Goal: Task Accomplishment & Management: Complete application form

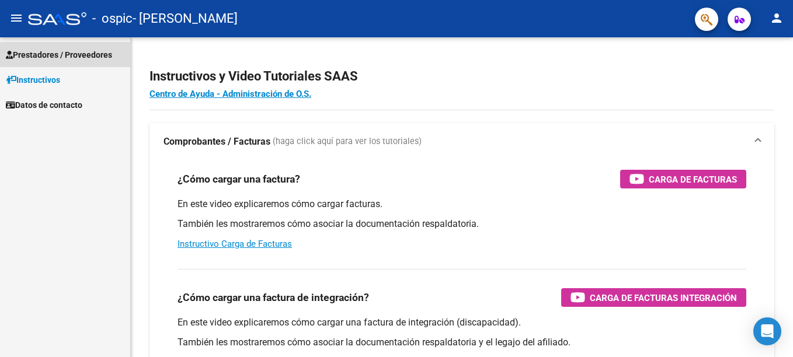
click at [58, 48] on span "Prestadores / Proveedores" at bounding box center [59, 54] width 106 height 13
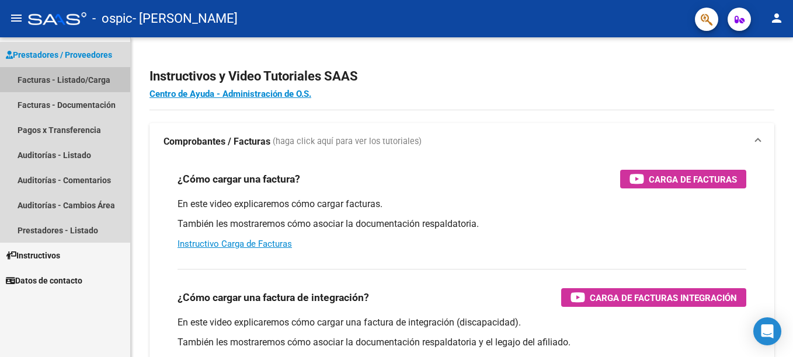
click at [57, 79] on link "Facturas - Listado/Carga" at bounding box center [65, 79] width 130 height 25
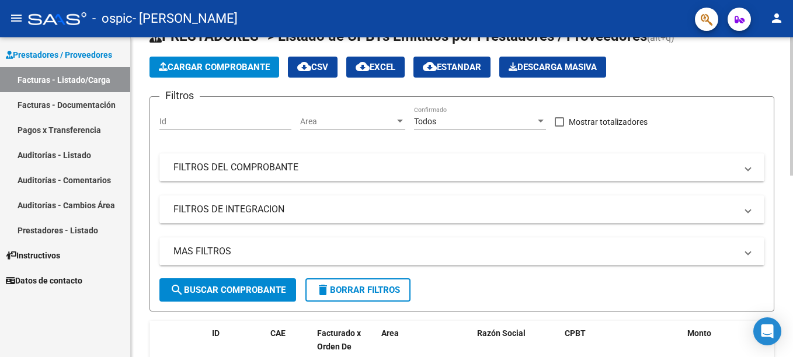
scroll to position [26, 0]
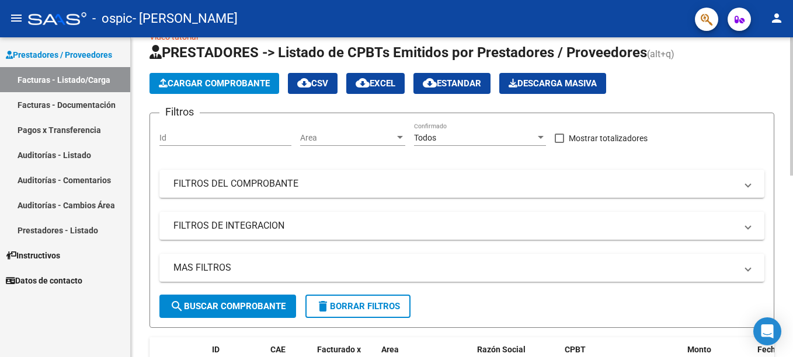
click at [792, 135] on html "menu - ospic - [PERSON_NAME] DE LA PAZ person Prestadores / Proveedores Factura…" at bounding box center [396, 178] width 793 height 357
click at [224, 79] on span "Cargar Comprobante" at bounding box center [214, 83] width 111 height 11
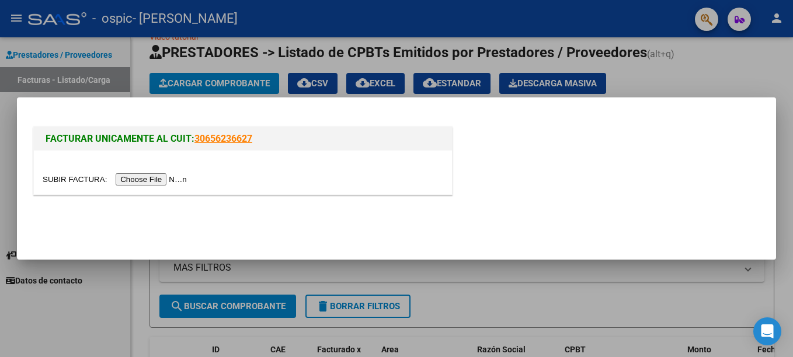
click at [154, 182] on input "file" at bounding box center [117, 179] width 148 height 12
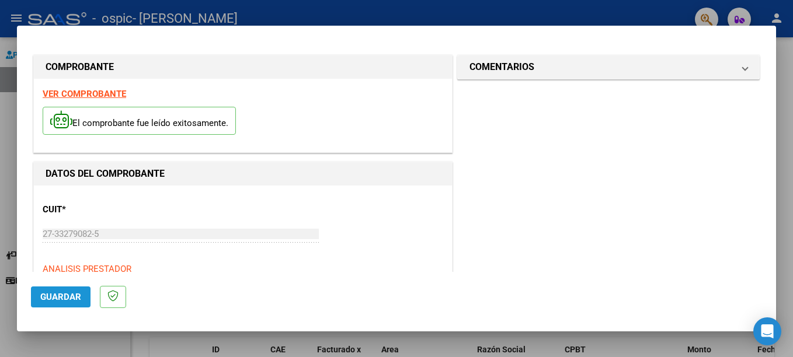
click at [55, 297] on span "Guardar" at bounding box center [60, 297] width 41 height 11
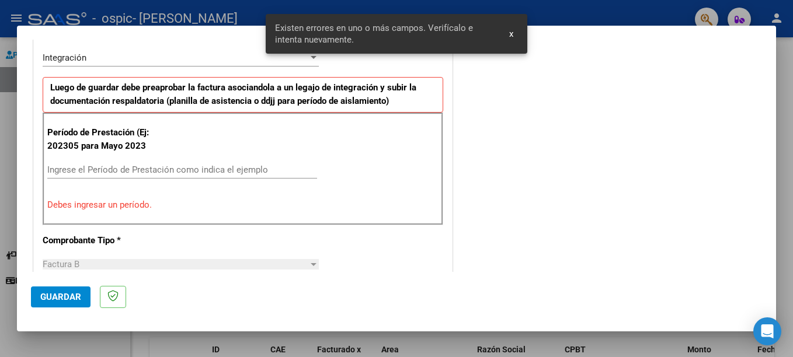
scroll to position [269, 0]
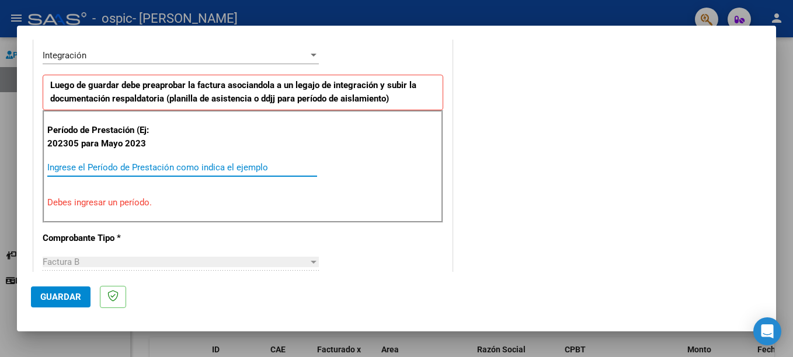
click at [113, 164] on input "Ingrese el Período de Prestación como indica el ejemplo" at bounding box center [182, 167] width 270 height 11
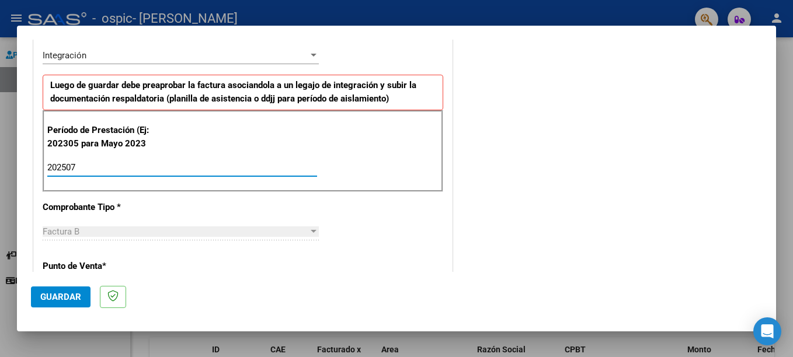
type input "202507"
click at [103, 231] on div "Factura B" at bounding box center [176, 232] width 266 height 11
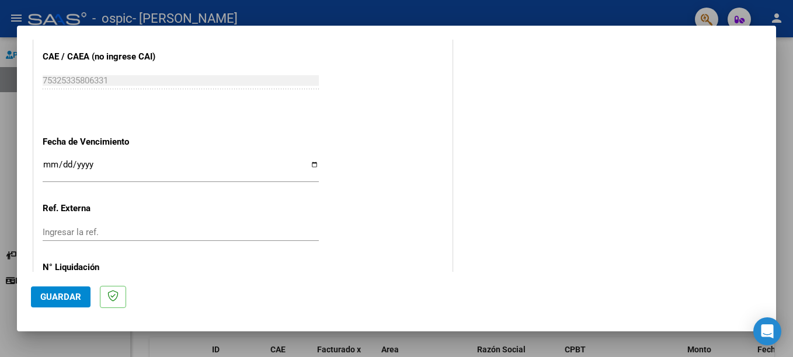
scroll to position [773, 0]
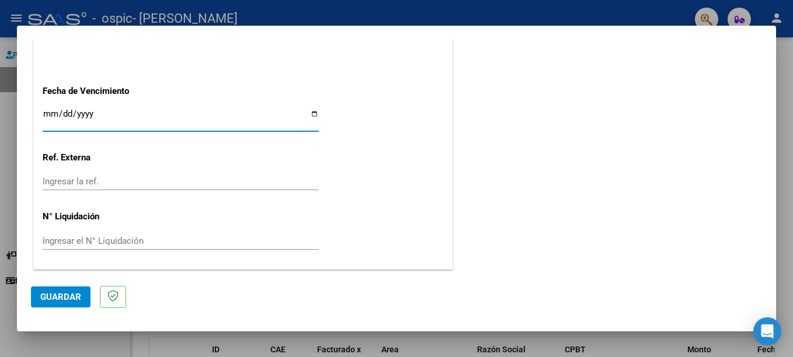
click at [315, 114] on input "Ingresar la fecha" at bounding box center [181, 118] width 276 height 19
type input "[DATE]"
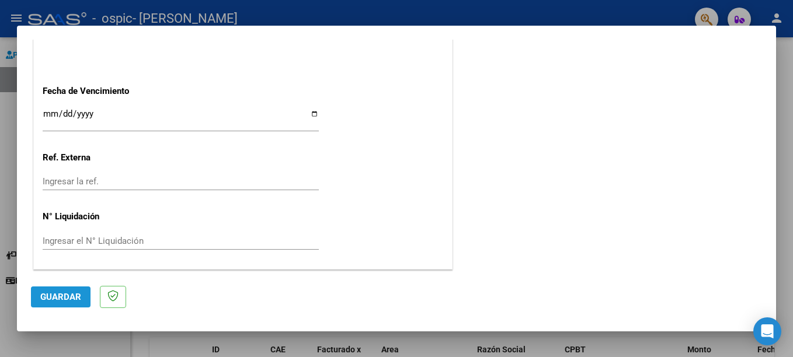
click at [77, 294] on span "Guardar" at bounding box center [60, 297] width 41 height 11
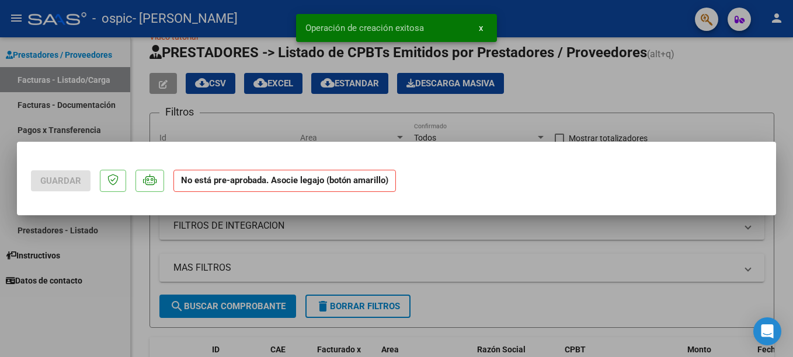
scroll to position [0, 0]
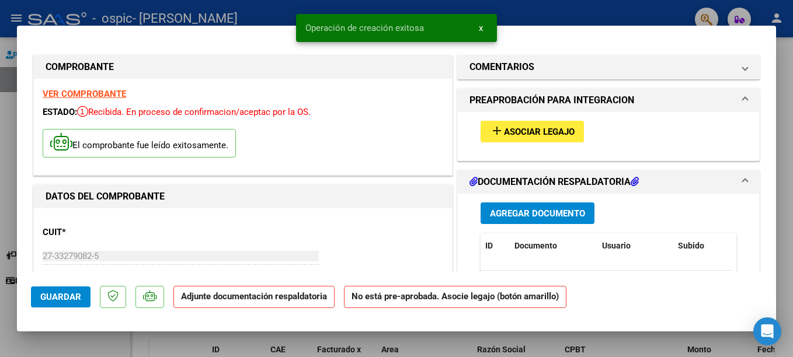
click at [498, 128] on mat-icon "add" at bounding box center [497, 131] width 14 height 14
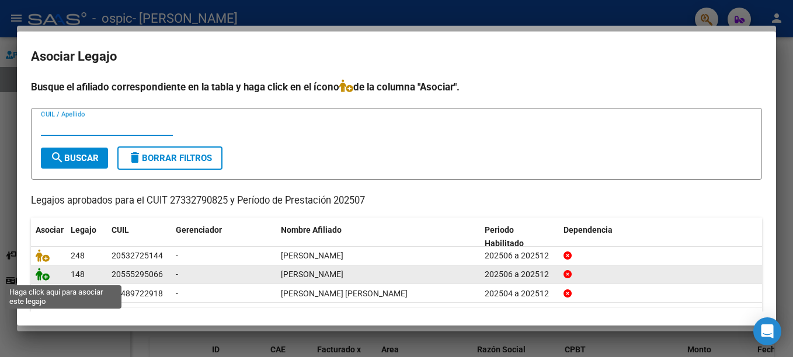
click at [42, 276] on icon at bounding box center [43, 274] width 14 height 13
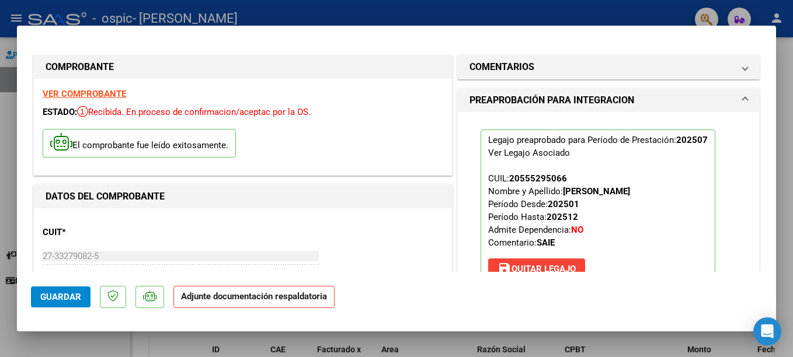
click at [231, 302] on p "Adjunte documentación respaldatoria" at bounding box center [253, 297] width 161 height 23
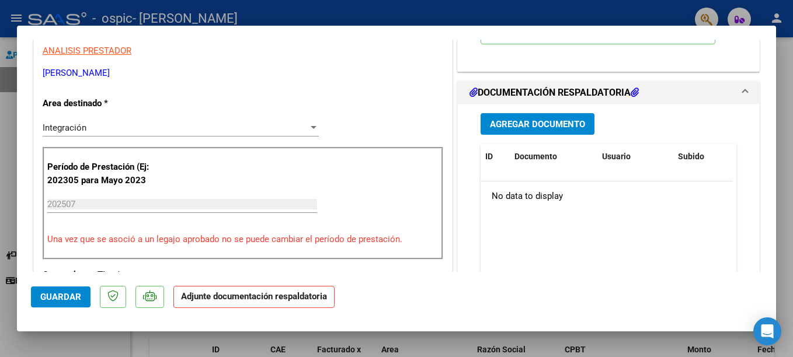
scroll to position [243, 0]
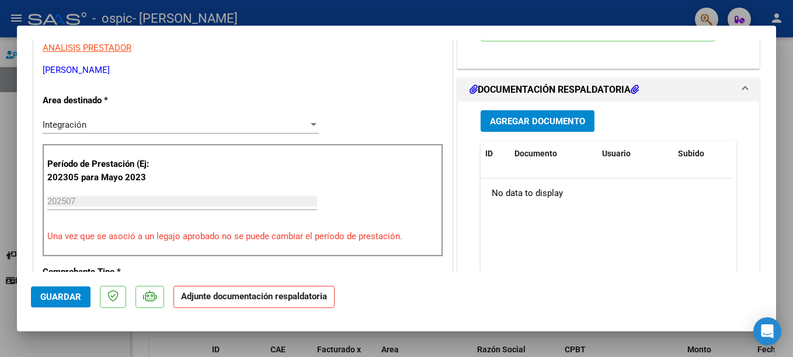
click at [545, 120] on span "Agregar Documento" at bounding box center [537, 121] width 95 height 11
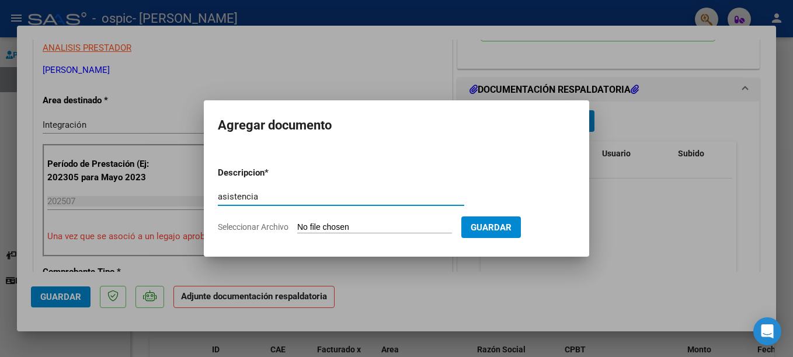
type input "asistencia"
click at [252, 227] on span "Seleccionar Archivo" at bounding box center [253, 226] width 71 height 9
click at [297, 227] on input "Seleccionar Archivo" at bounding box center [374, 227] width 155 height 11
type input "C:\fakepath\[PERSON_NAME] asistencia int [DATE].pdf"
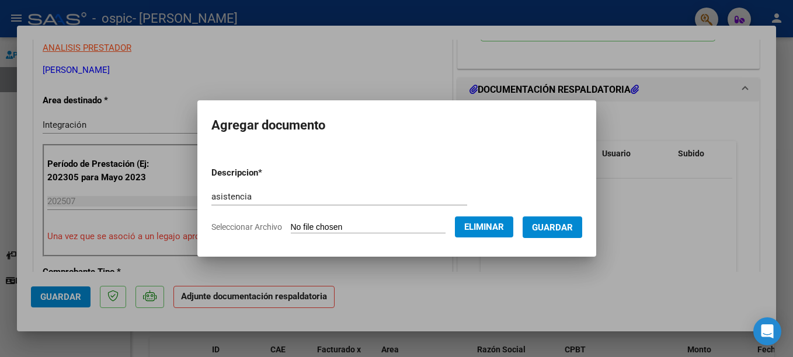
click at [560, 332] on div at bounding box center [396, 178] width 793 height 357
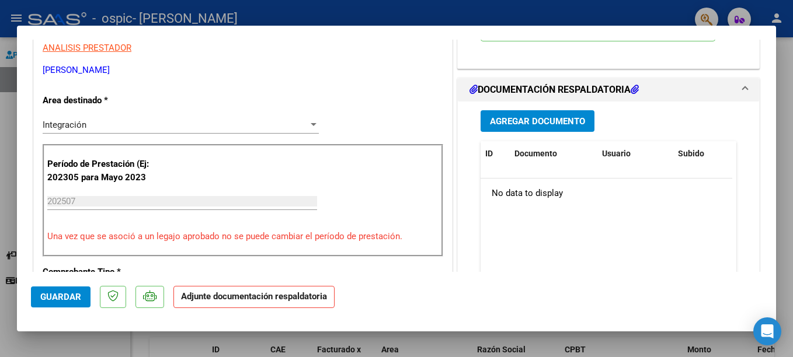
click at [560, 332] on div at bounding box center [396, 178] width 793 height 357
type input "$ 0,00"
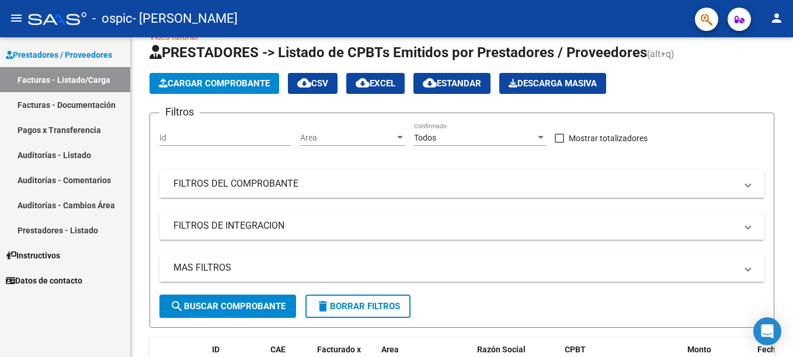
click at [81, 102] on link "Facturas - Documentación" at bounding box center [65, 104] width 130 height 25
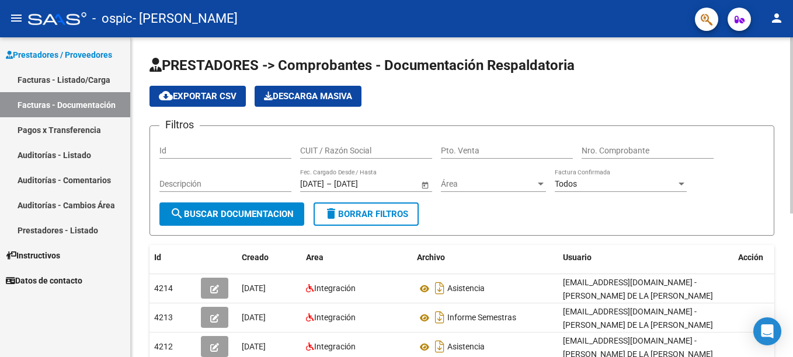
click at [792, 97] on html "menu - ospic - [PERSON_NAME] DE LA PAZ person Prestadores / Proveedores Factura…" at bounding box center [396, 178] width 793 height 357
click at [51, 79] on link "Facturas - Listado/Carga" at bounding box center [65, 79] width 130 height 25
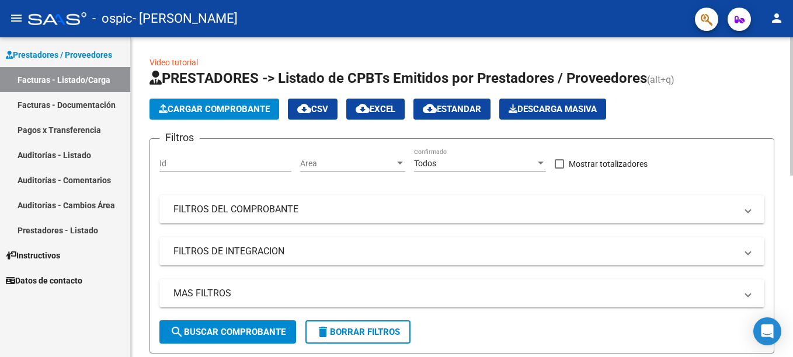
click at [233, 103] on button "Cargar Comprobante" at bounding box center [214, 109] width 130 height 21
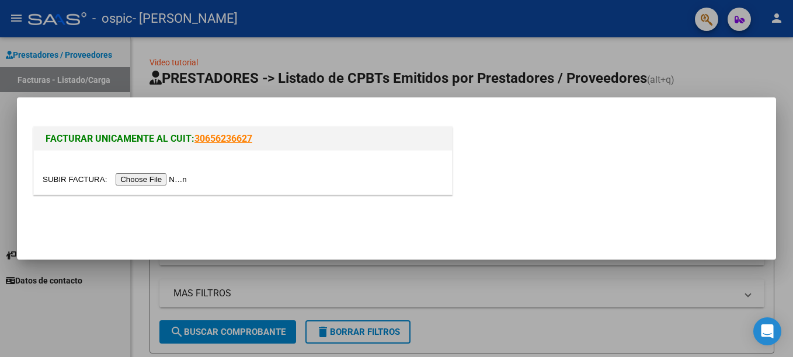
click at [369, 69] on div at bounding box center [396, 178] width 793 height 357
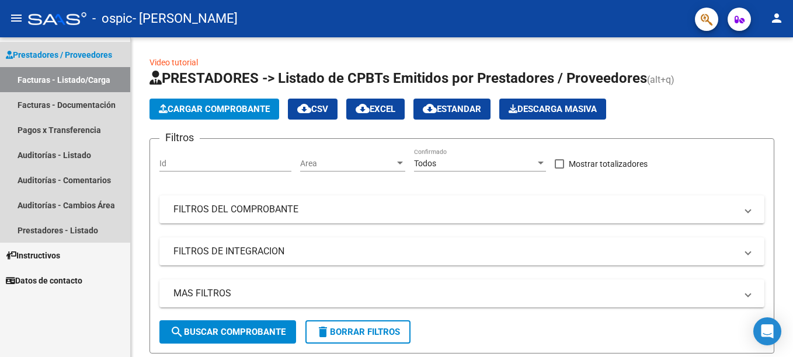
click at [77, 55] on span "Prestadores / Proveedores" at bounding box center [59, 54] width 106 height 13
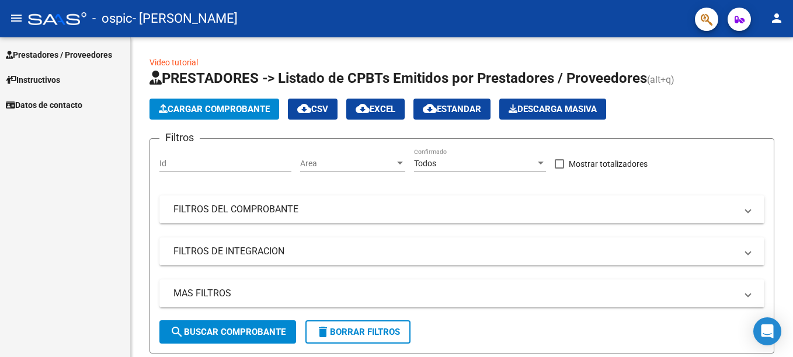
click at [76, 54] on span "Prestadores / Proveedores" at bounding box center [59, 54] width 106 height 13
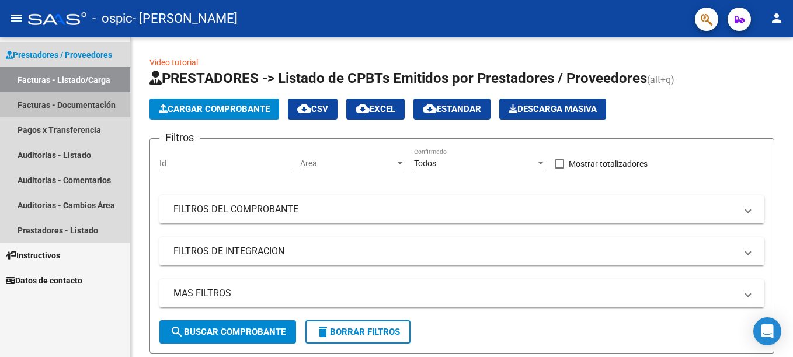
click at [62, 103] on link "Facturas - Documentación" at bounding box center [65, 104] width 130 height 25
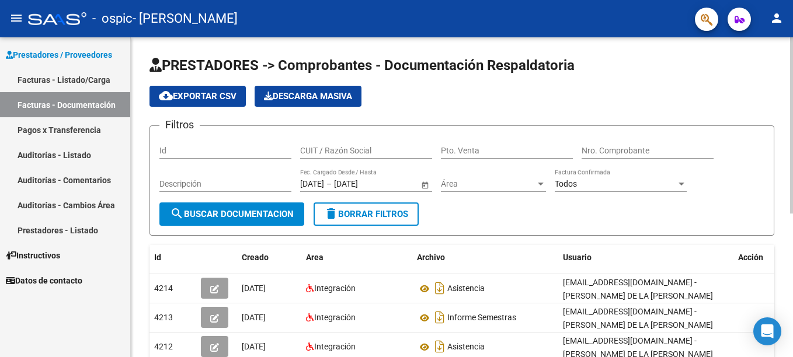
click at [788, 87] on div "PRESTADORES -> Comprobantes - Documentación Respaldatoria cloud_download Export…" at bounding box center [463, 322] width 665 height 570
click at [62, 80] on link "Facturas - Listado/Carga" at bounding box center [65, 79] width 130 height 25
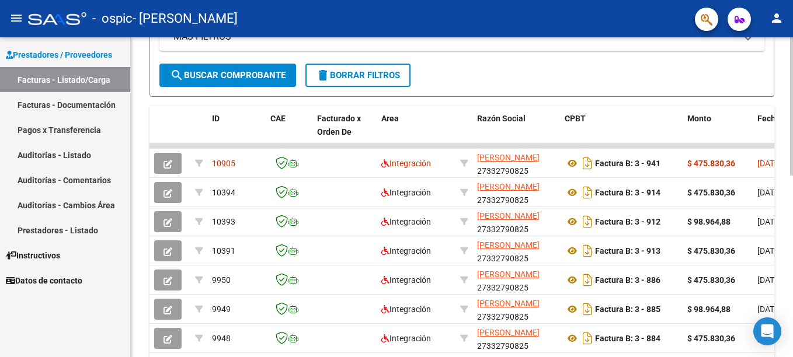
scroll to position [263, 0]
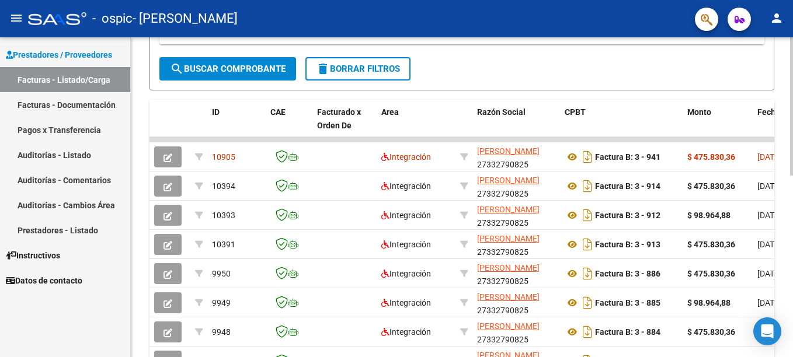
click at [786, 233] on div "Video tutorial PRESTADORES -> Listado de CPBTs Emitidos por Prestadores / Prove…" at bounding box center [463, 139] width 665 height 731
drag, startPoint x: 635, startPoint y: 357, endPoint x: 713, endPoint y: 359, distance: 77.7
click at [713, 357] on html "menu - ospic - [PERSON_NAME] DE LA PAZ person Prestadores / Proveedores Factura…" at bounding box center [396, 178] width 793 height 357
drag, startPoint x: 754, startPoint y: 137, endPoint x: 695, endPoint y: 140, distance: 59.0
click at [695, 140] on div "ID CAE Facturado x Orden De Area Razón Social CPBT Monto Fecha Cpbt Días desde …" at bounding box center [461, 284] width 625 height 368
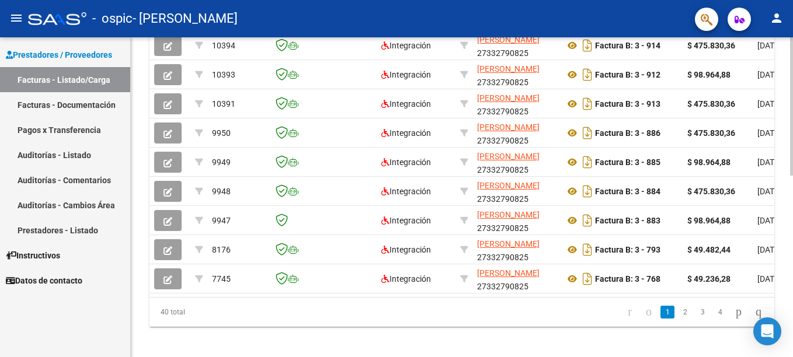
scroll to position [420, 0]
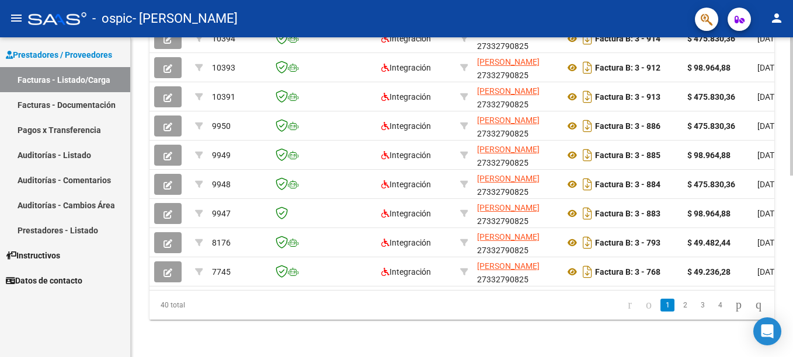
click at [792, 344] on html "menu - ospic - [PERSON_NAME] DE LA PAZ person Prestadores / Proveedores Factura…" at bounding box center [396, 178] width 793 height 357
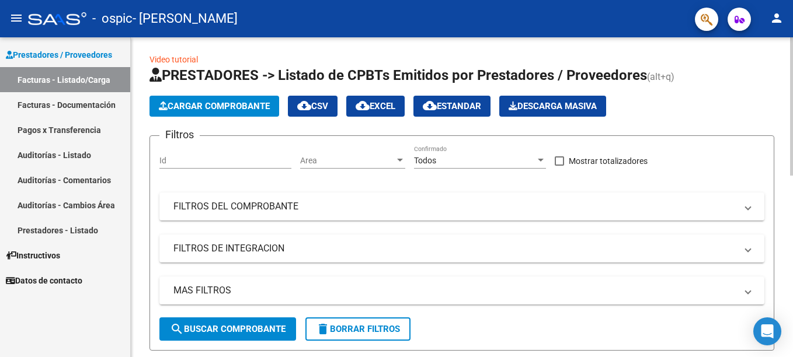
scroll to position [2, 0]
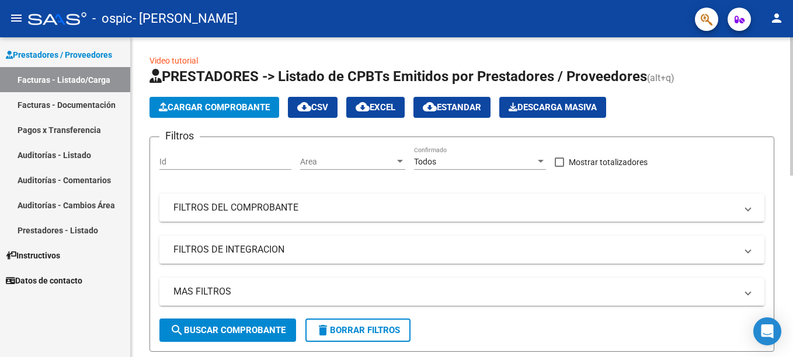
click at [234, 111] on span "Cargar Comprobante" at bounding box center [214, 107] width 111 height 11
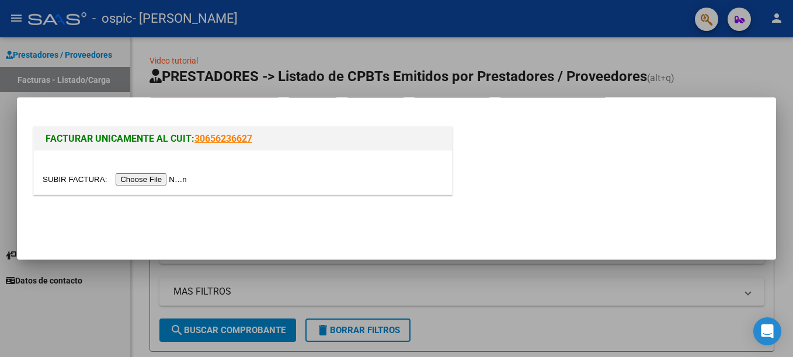
click at [161, 177] on input "file" at bounding box center [117, 179] width 148 height 12
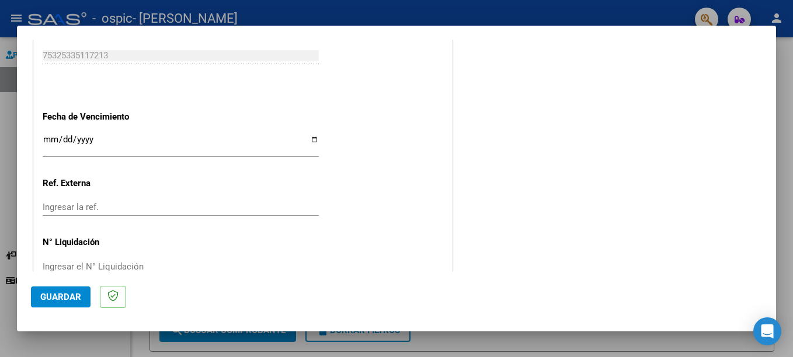
scroll to position [773, 0]
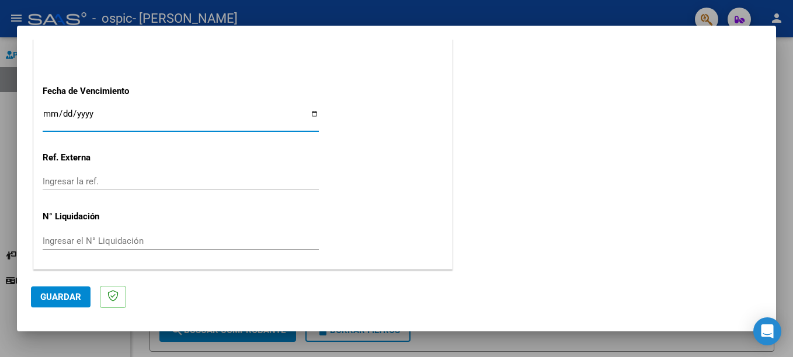
click at [309, 113] on input "Ingresar la fecha" at bounding box center [181, 118] width 276 height 19
type input "[DATE]"
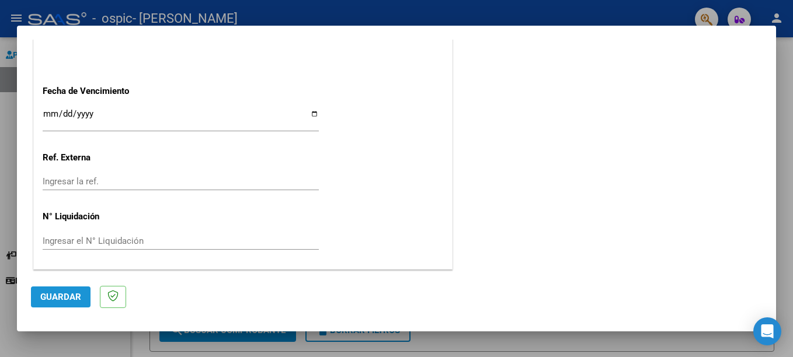
click at [79, 299] on span "Guardar" at bounding box center [60, 297] width 41 height 11
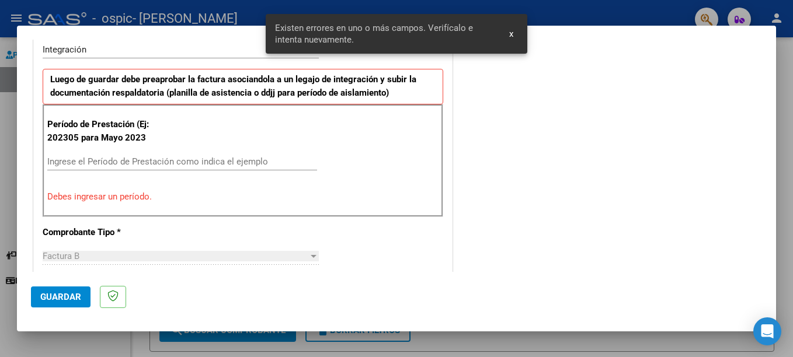
scroll to position [269, 0]
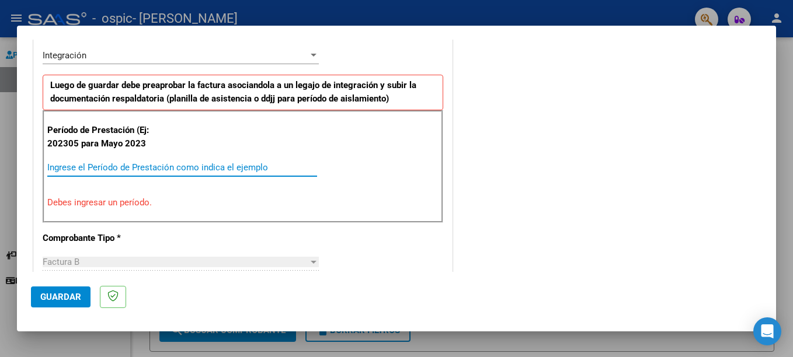
click at [115, 166] on input "Ingrese el Período de Prestación como indica el ejemplo" at bounding box center [182, 167] width 270 height 11
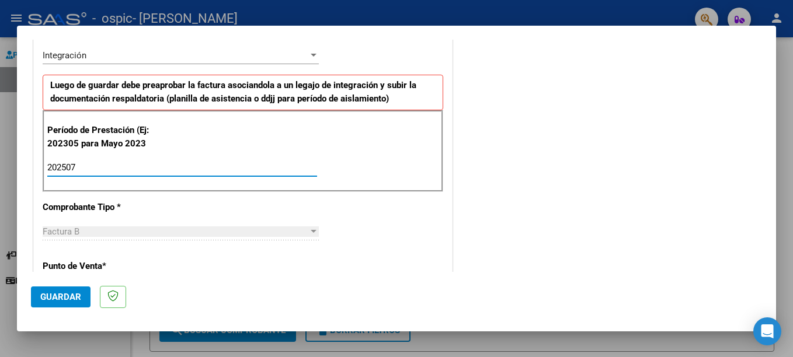
type input "202507"
click at [55, 297] on span "Guardar" at bounding box center [60, 297] width 41 height 11
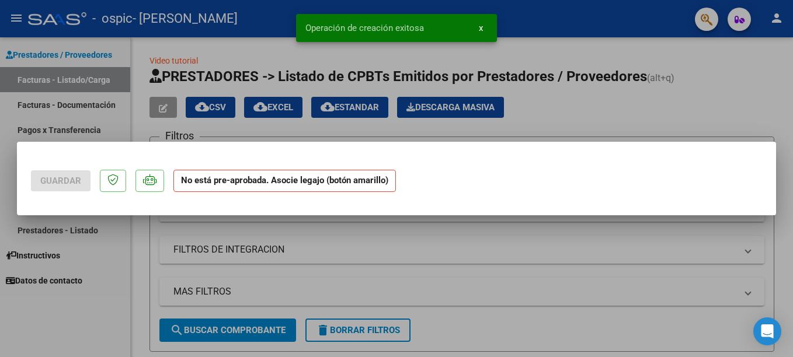
scroll to position [0, 0]
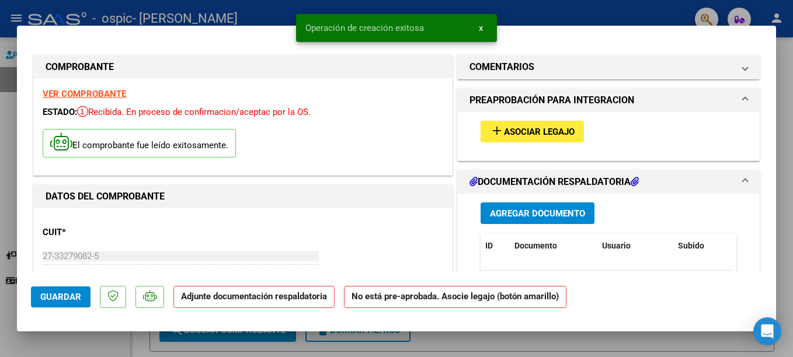
click at [490, 130] on mat-icon "add" at bounding box center [497, 131] width 14 height 14
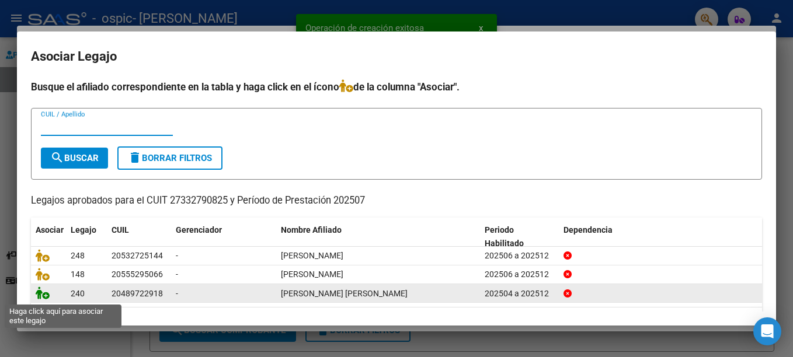
click at [44, 297] on icon at bounding box center [43, 293] width 14 height 13
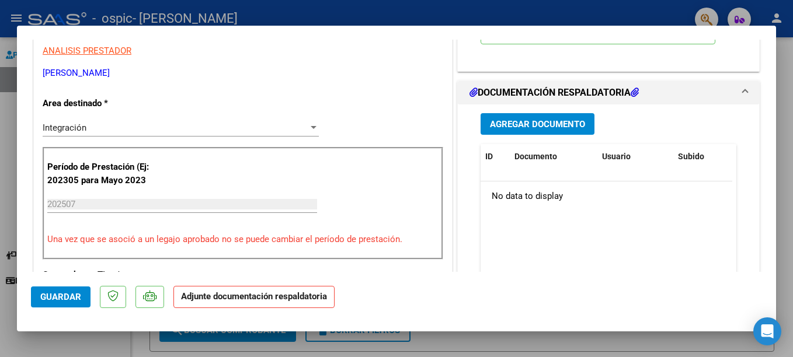
scroll to position [243, 0]
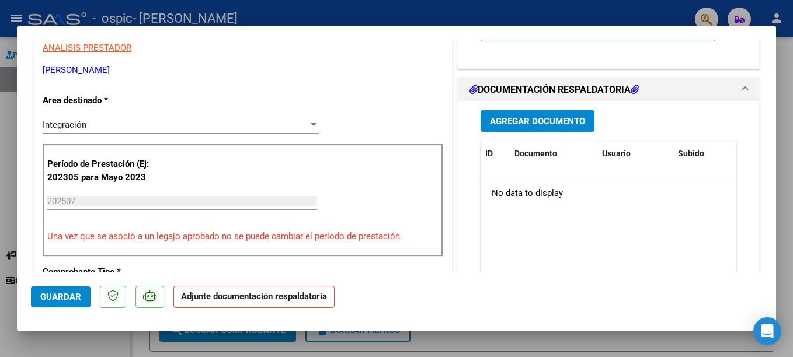
click at [549, 127] on span "Agregar Documento" at bounding box center [537, 121] width 95 height 11
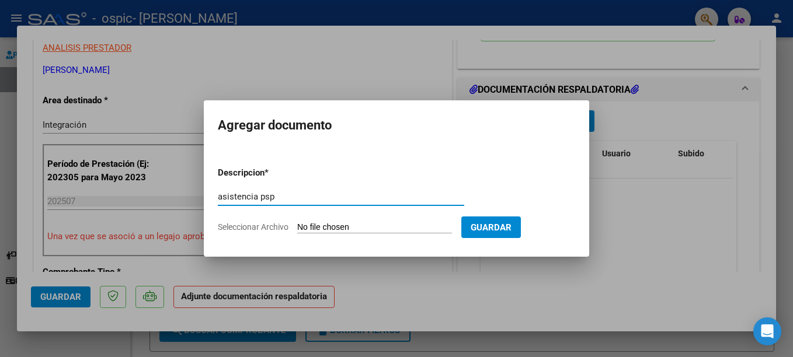
type input "asistencia psp"
click at [312, 225] on input "Seleccionar Archivo" at bounding box center [374, 227] width 155 height 11
type input "C:\fakepath\[PERSON_NAME] asistencia psp [DATE].pdf"
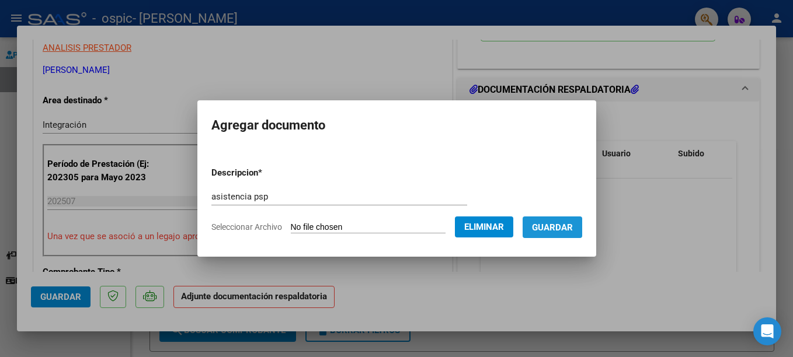
click at [549, 230] on span "Guardar" at bounding box center [552, 227] width 41 height 11
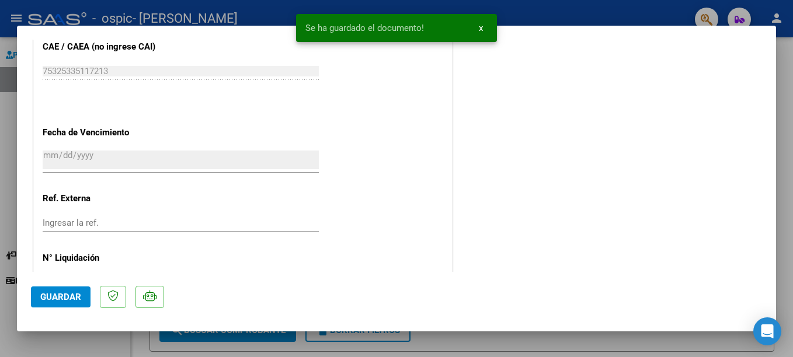
scroll to position [813, 0]
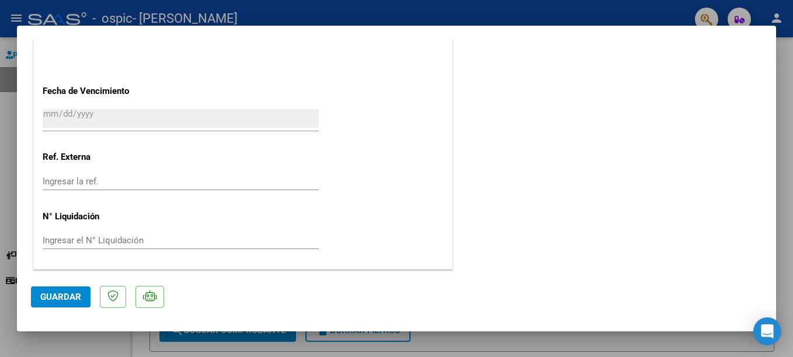
click at [81, 298] on button "Guardar" at bounding box center [61, 297] width 60 height 21
click at [73, 294] on span "Guardar" at bounding box center [60, 297] width 41 height 11
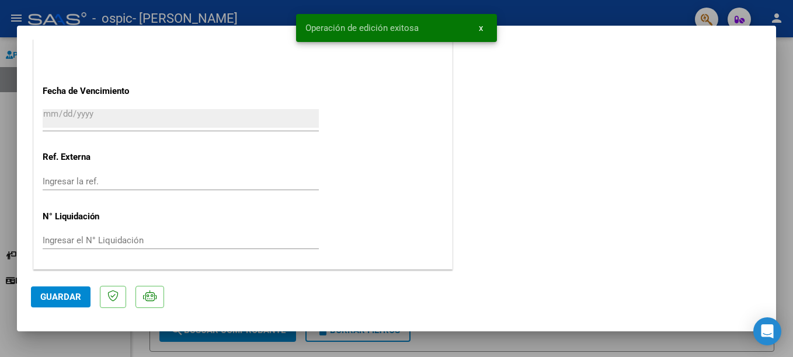
click at [661, 12] on div at bounding box center [396, 178] width 793 height 357
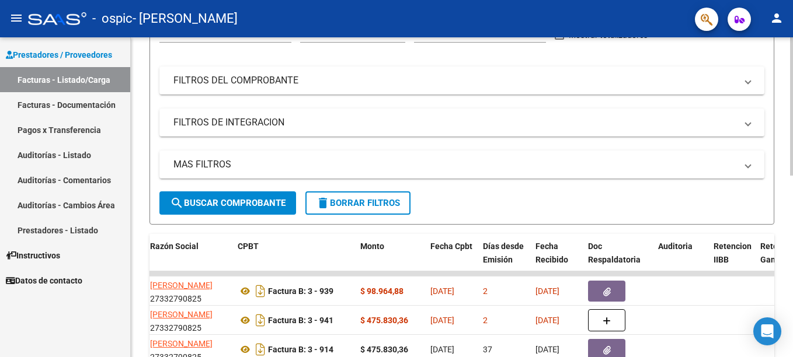
scroll to position [0, 0]
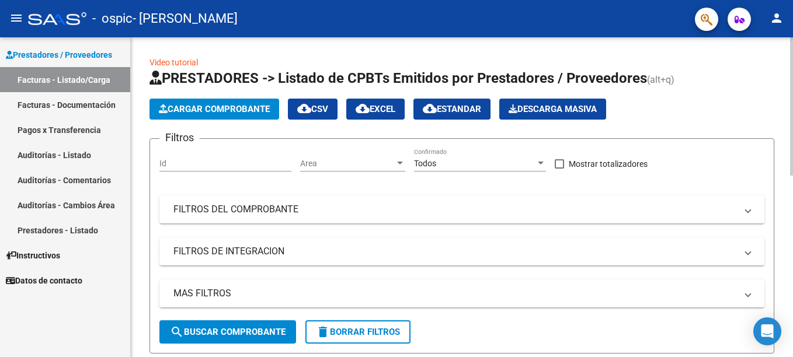
click at [208, 107] on span "Cargar Comprobante" at bounding box center [214, 109] width 111 height 11
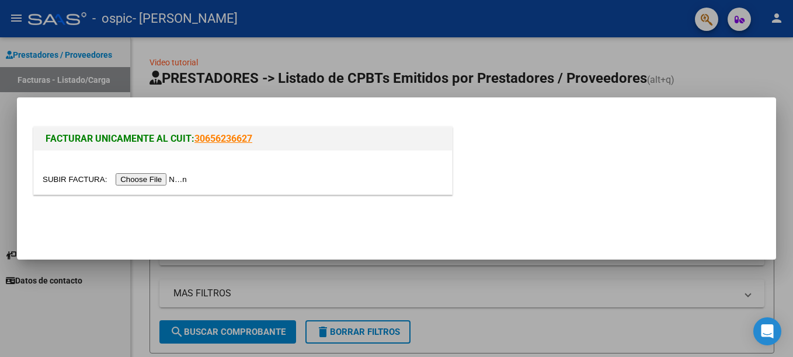
click at [141, 176] on input "file" at bounding box center [117, 179] width 148 height 12
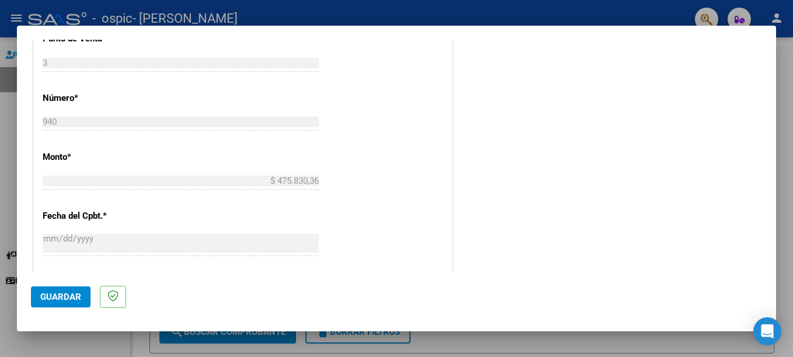
scroll to position [773, 0]
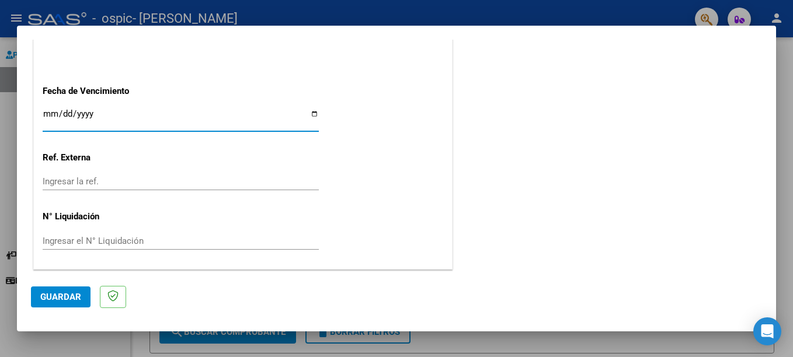
click at [309, 116] on input "Ingresar la fecha" at bounding box center [181, 118] width 276 height 19
type input "[DATE]"
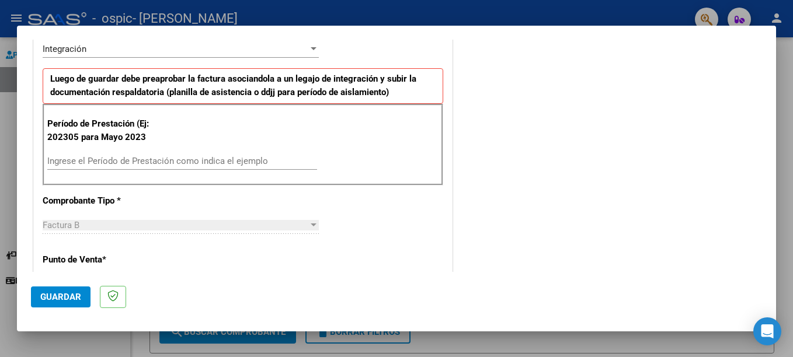
scroll to position [236, 0]
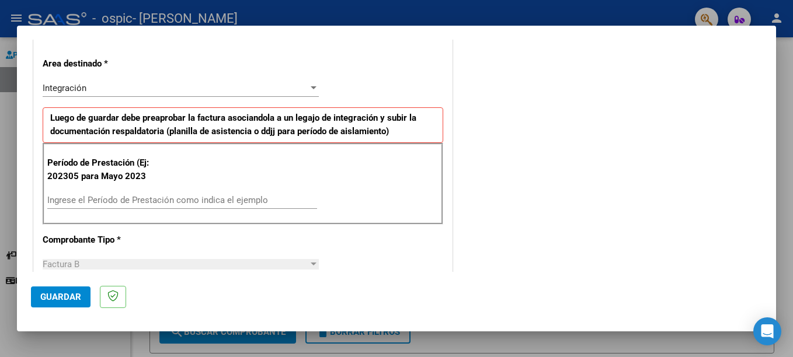
click at [237, 202] on input "Ingrese el Período de Prestación como indica el ejemplo" at bounding box center [182, 200] width 270 height 11
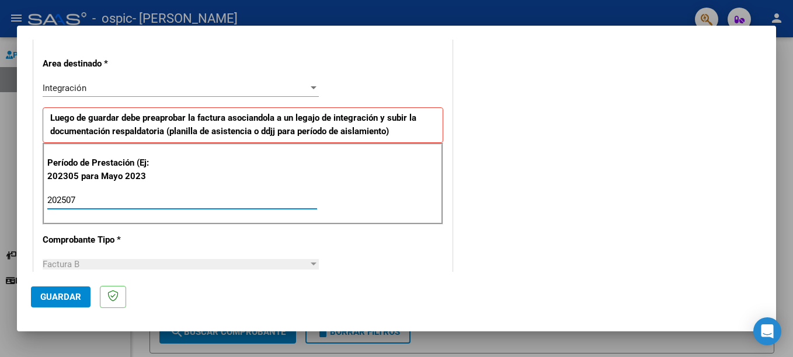
type input "202507"
click at [67, 293] on span "Guardar" at bounding box center [60, 297] width 41 height 11
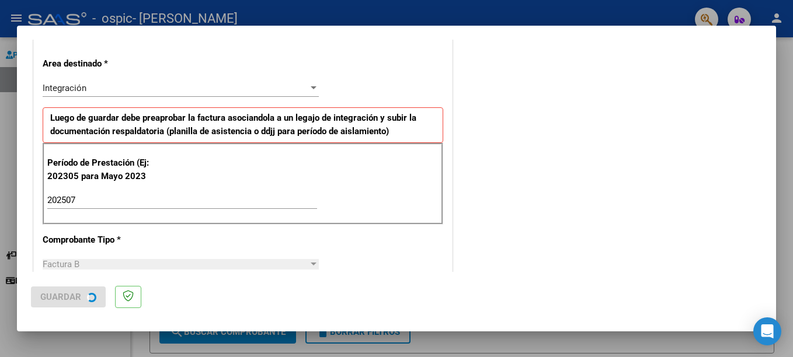
scroll to position [0, 0]
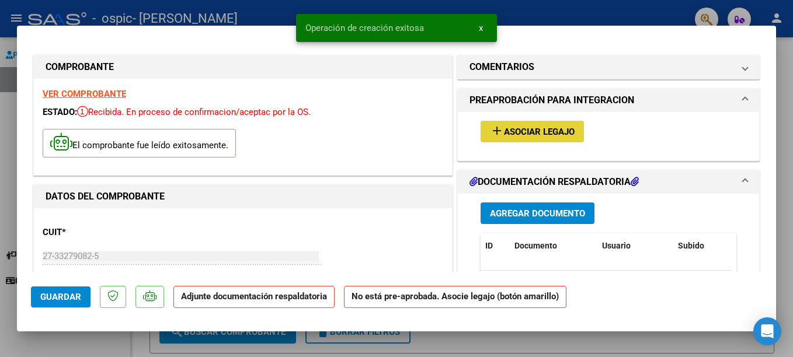
click at [518, 128] on span "Asociar Legajo" at bounding box center [539, 132] width 71 height 11
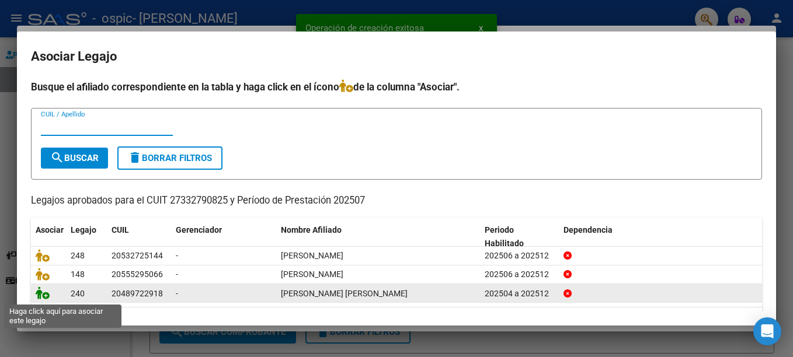
click at [47, 296] on icon at bounding box center [43, 293] width 14 height 13
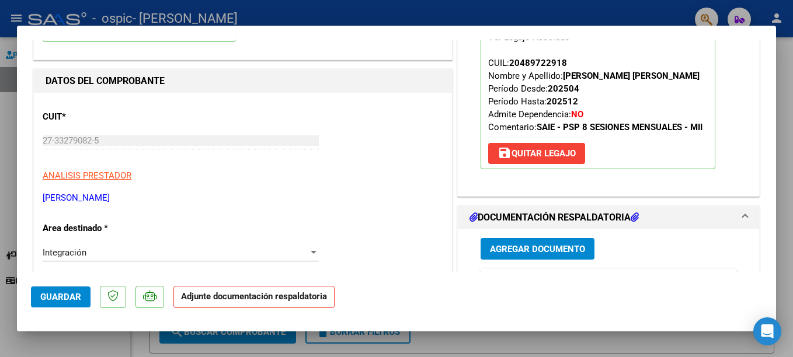
scroll to position [127, 0]
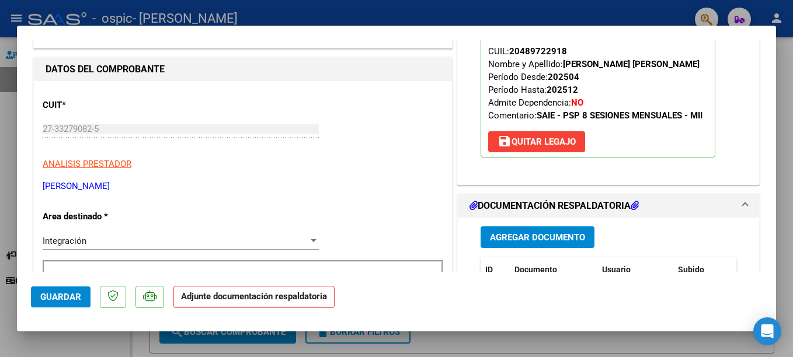
click at [569, 242] on button "Agregar Documento" at bounding box center [537, 238] width 114 height 22
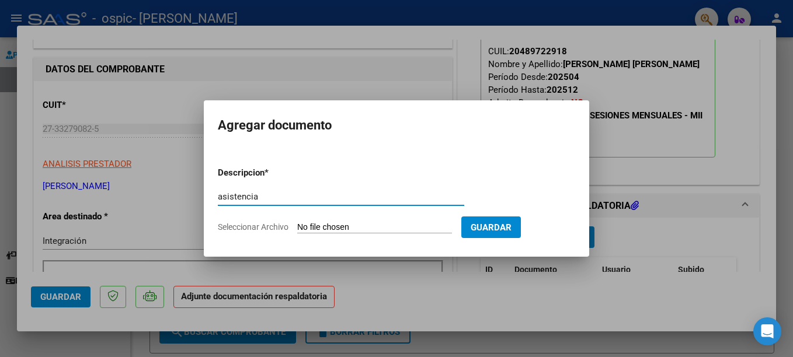
type input "asistencia"
click at [338, 223] on input "Seleccionar Archivo" at bounding box center [374, 227] width 155 height 11
type input "C:\fakepath\[PERSON_NAME] asistencia int [DATE].pdf"
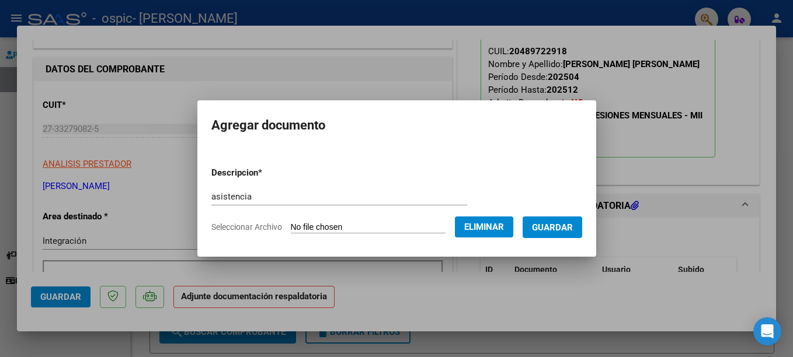
click at [534, 228] on span "Guardar" at bounding box center [552, 227] width 41 height 11
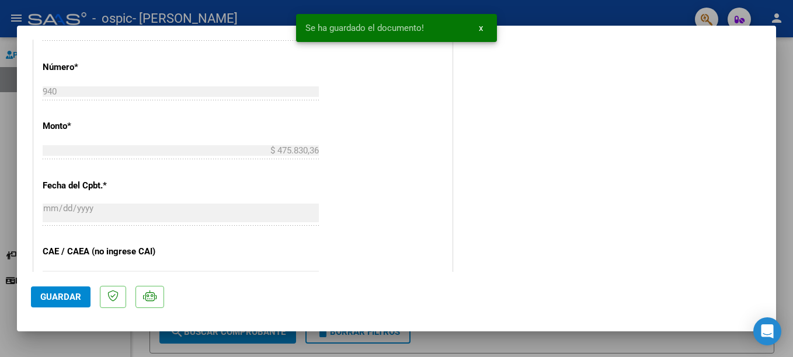
scroll to position [813, 0]
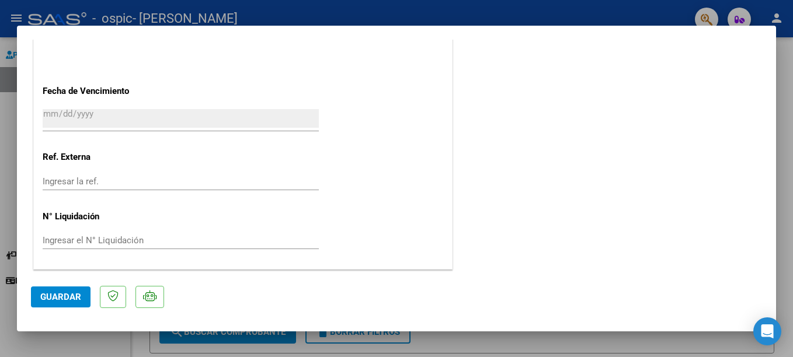
click at [55, 302] on span "Guardar" at bounding box center [60, 297] width 41 height 11
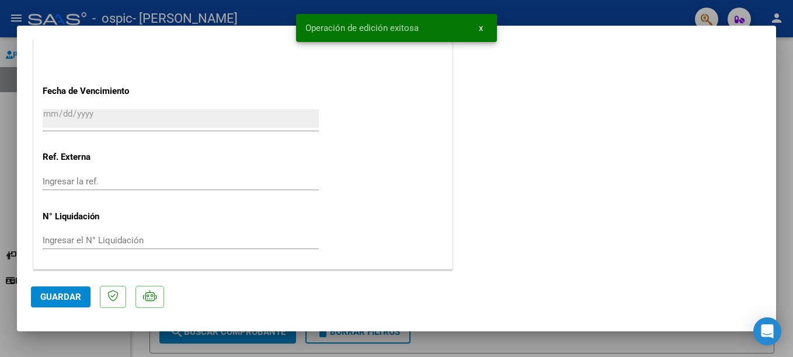
click at [589, 12] on div at bounding box center [396, 178] width 793 height 357
type input "$ 0,00"
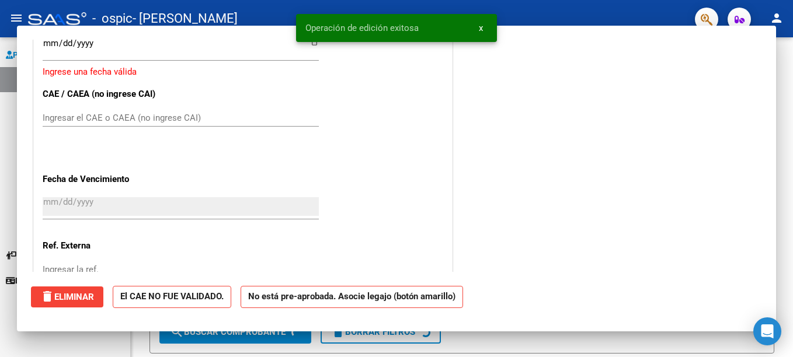
scroll to position [901, 0]
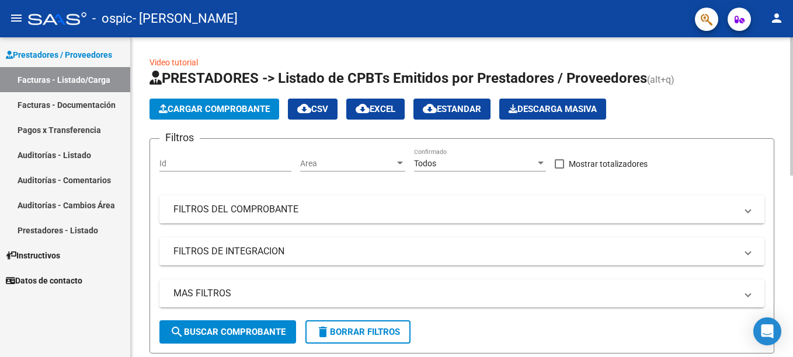
click at [221, 106] on span "Cargar Comprobante" at bounding box center [214, 109] width 111 height 11
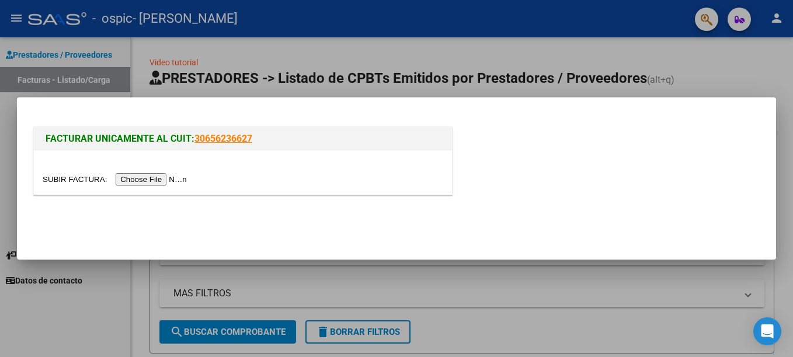
click at [163, 178] on input "file" at bounding box center [117, 179] width 148 height 12
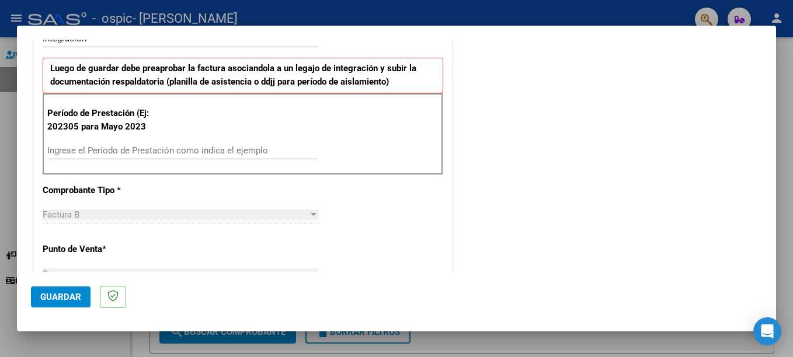
scroll to position [288, 0]
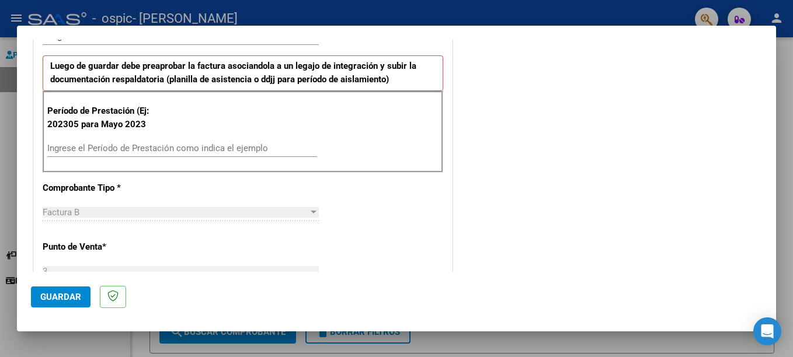
click at [255, 150] on input "Ingrese el Período de Prestación como indica el ejemplo" at bounding box center [182, 148] width 270 height 11
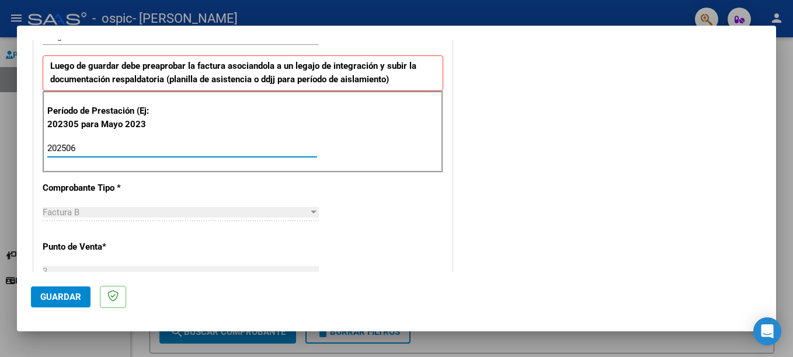
type input "202506"
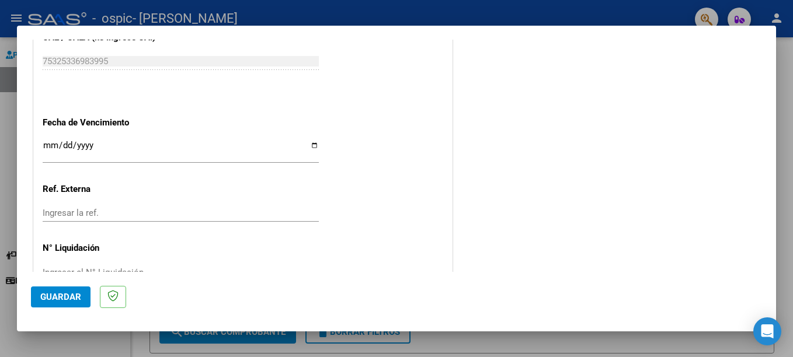
scroll to position [770, 0]
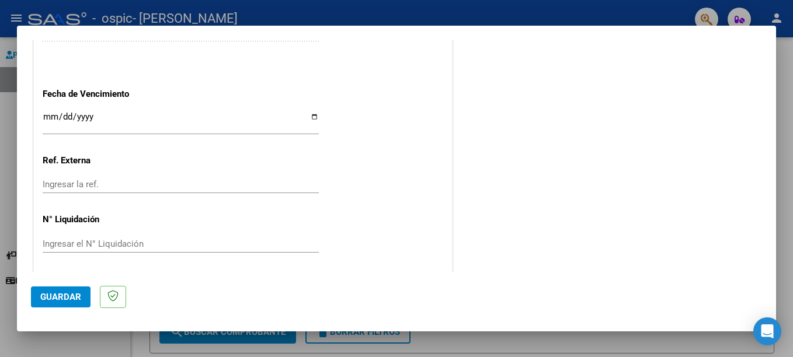
click at [311, 117] on input "Ingresar la fecha" at bounding box center [181, 121] width 276 height 19
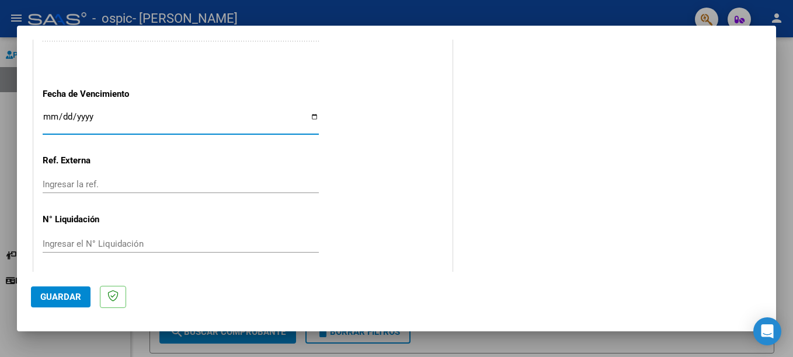
type input "[DATE]"
click at [65, 298] on span "Guardar" at bounding box center [60, 297] width 41 height 11
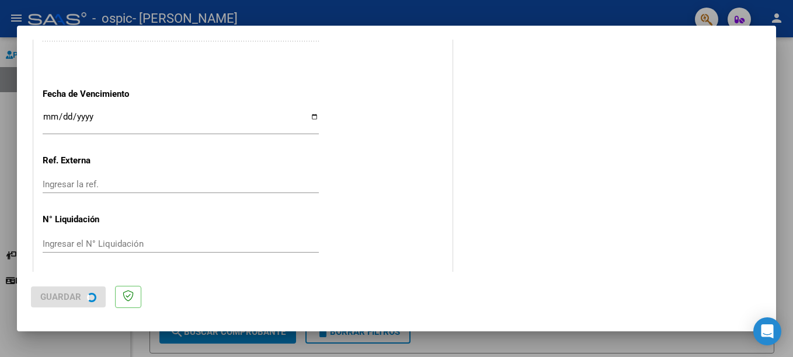
scroll to position [0, 0]
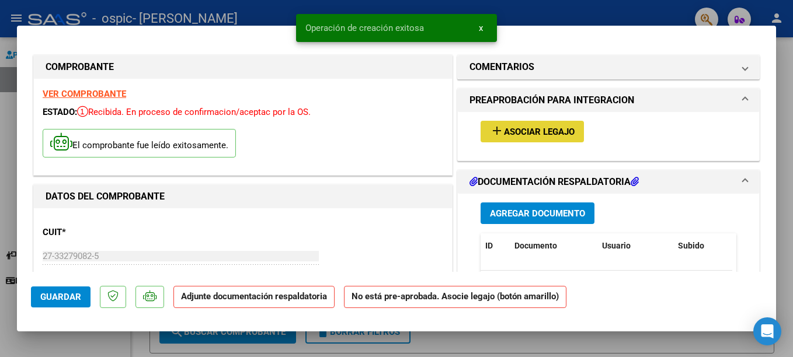
click at [517, 129] on span "Asociar Legajo" at bounding box center [539, 132] width 71 height 11
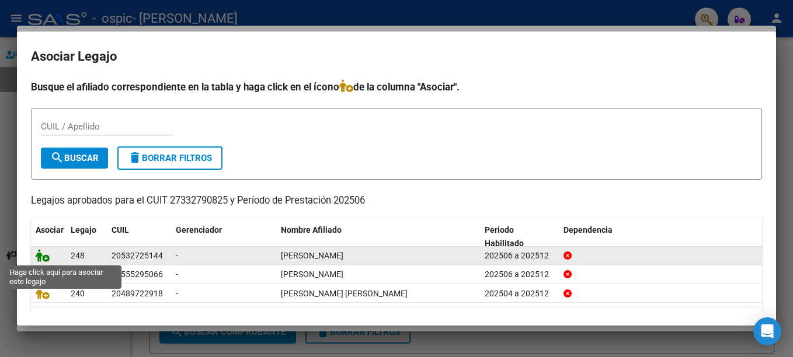
click at [44, 256] on icon at bounding box center [43, 255] width 14 height 13
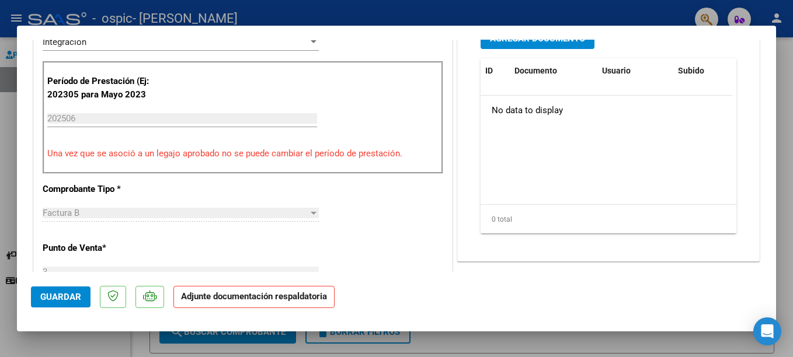
scroll to position [249, 0]
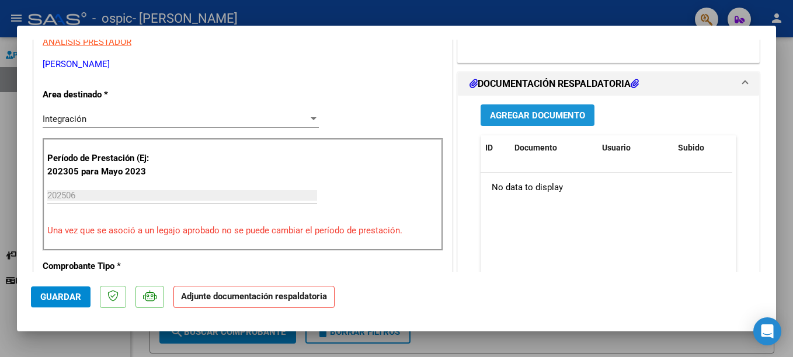
click at [577, 116] on span "Agregar Documento" at bounding box center [537, 115] width 95 height 11
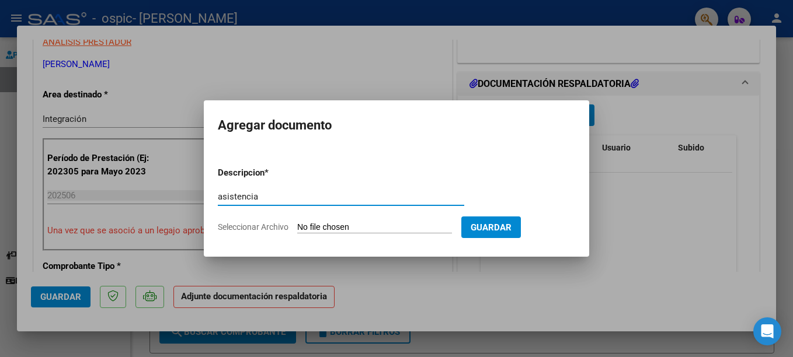
type input "asistencia"
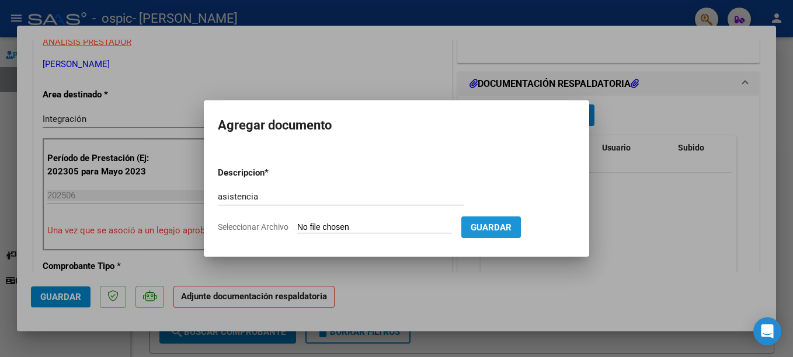
click at [487, 232] on span "Guardar" at bounding box center [491, 227] width 41 height 11
click at [349, 227] on input "Seleccionar Archivo" at bounding box center [374, 227] width 155 height 11
type input "C:\fakepath\[PERSON_NAME] asistencia [DATE].pdf"
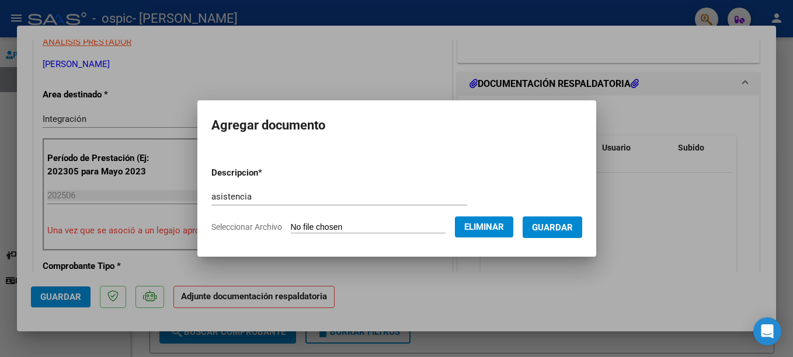
click at [545, 238] on button "Guardar" at bounding box center [552, 228] width 60 height 22
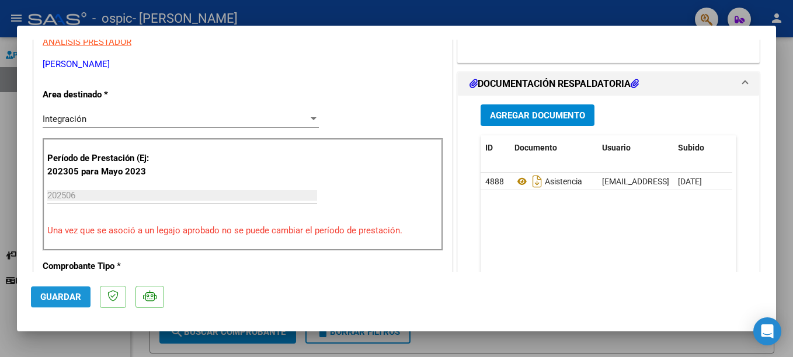
click at [65, 297] on span "Guardar" at bounding box center [60, 297] width 41 height 11
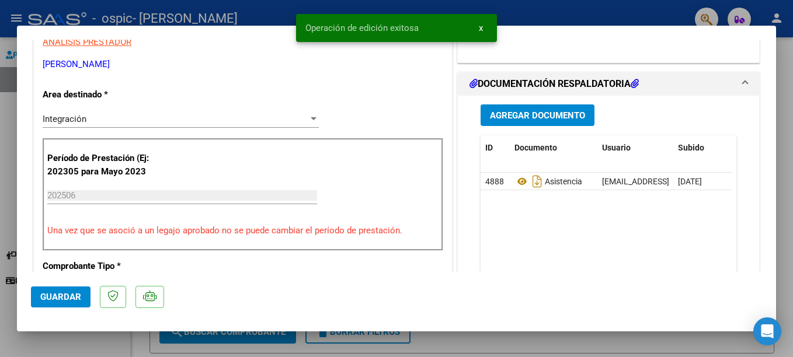
click at [533, 14] on div at bounding box center [396, 178] width 793 height 357
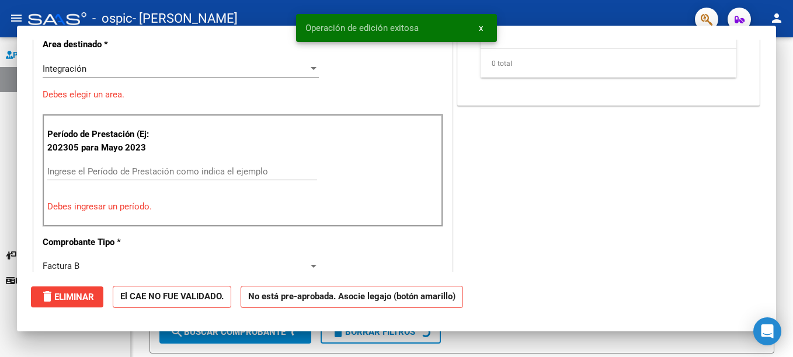
scroll to position [0, 0]
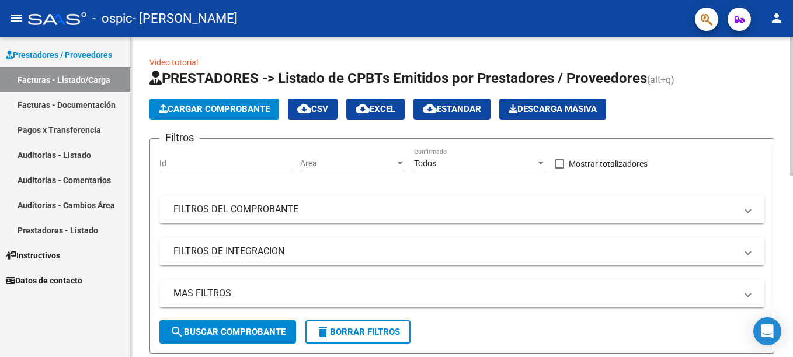
click at [195, 99] on button "Cargar Comprobante" at bounding box center [214, 109] width 130 height 21
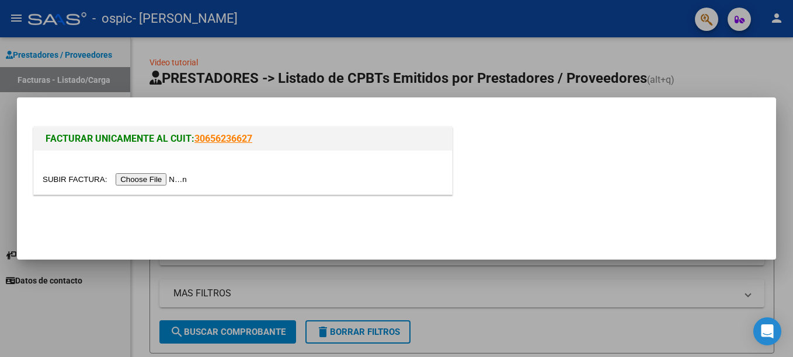
click at [159, 179] on input "file" at bounding box center [117, 179] width 148 height 12
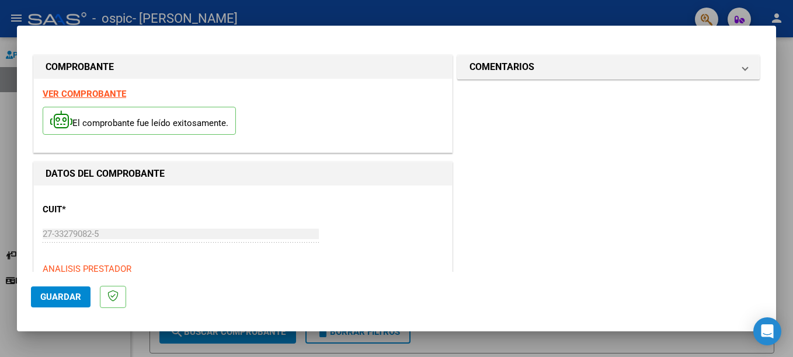
click at [74, 294] on span "Guardar" at bounding box center [60, 297] width 41 height 11
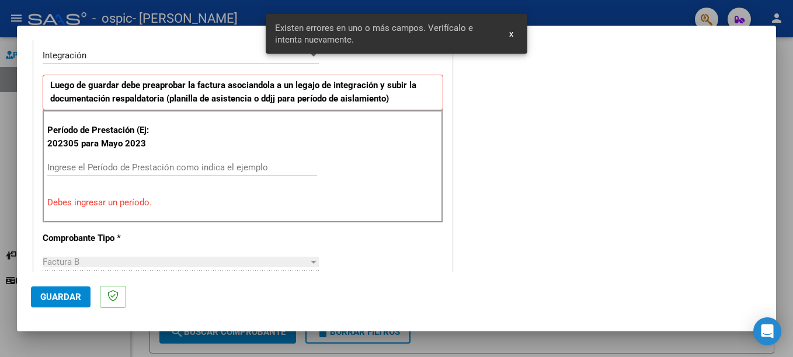
scroll to position [288, 0]
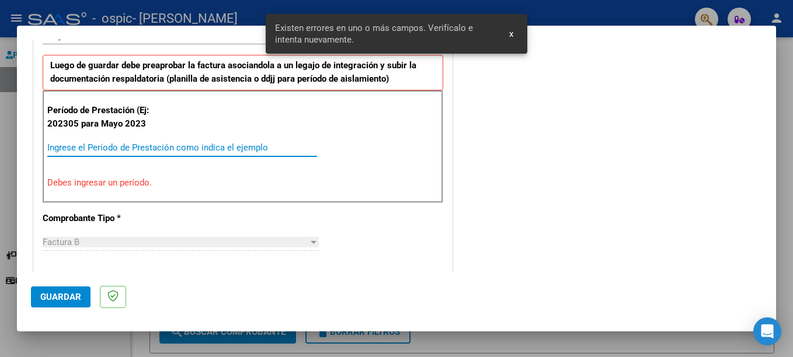
click at [184, 146] on input "Ingrese el Período de Prestación como indica el ejemplo" at bounding box center [182, 147] width 270 height 11
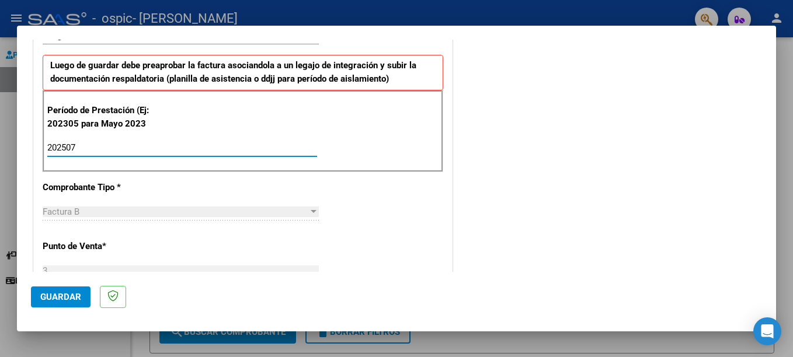
type input "202507"
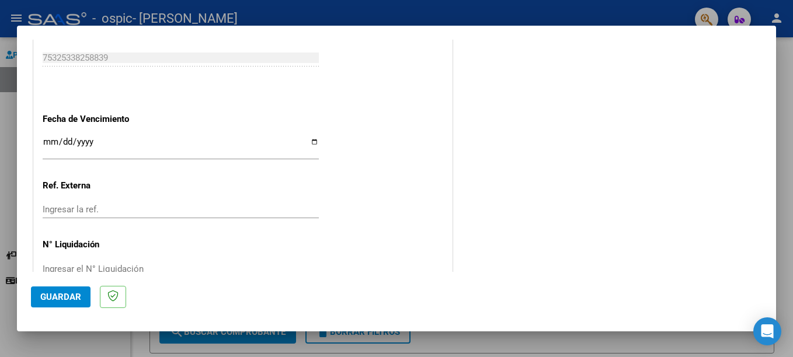
scroll to position [750, 0]
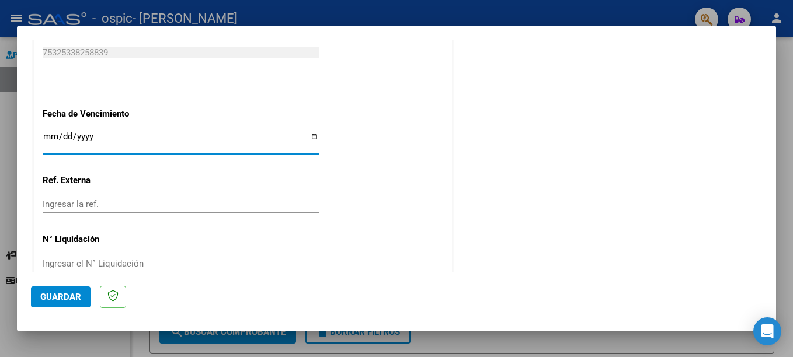
click at [308, 134] on input "Ingresar la fecha" at bounding box center [181, 141] width 276 height 19
type input "[DATE]"
click at [75, 295] on span "Guardar" at bounding box center [60, 297] width 41 height 11
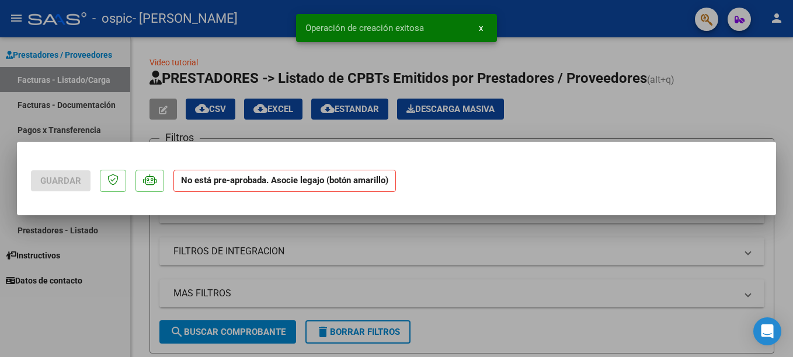
scroll to position [0, 0]
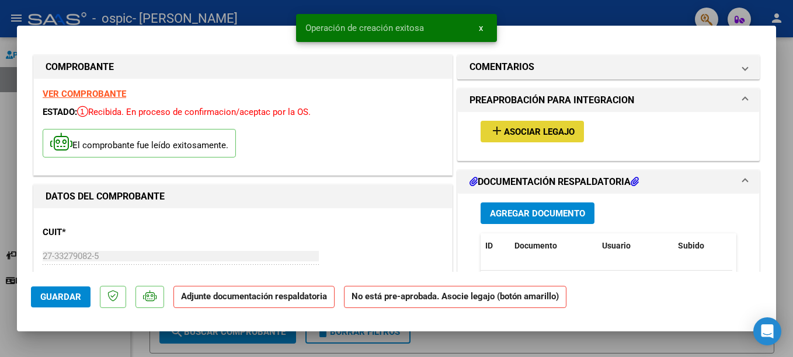
click at [546, 131] on span "Asociar Legajo" at bounding box center [539, 132] width 71 height 11
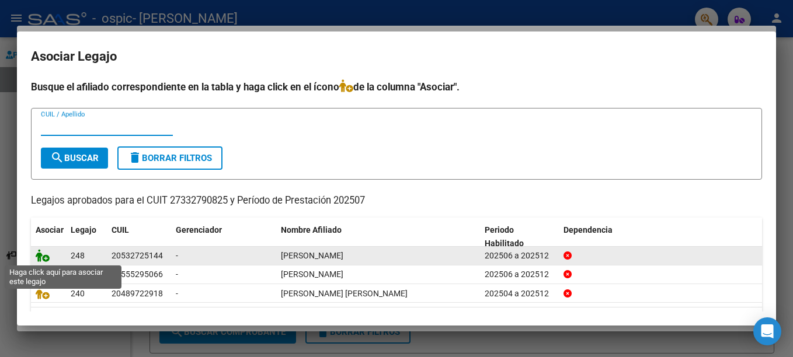
click at [46, 260] on icon at bounding box center [43, 255] width 14 height 13
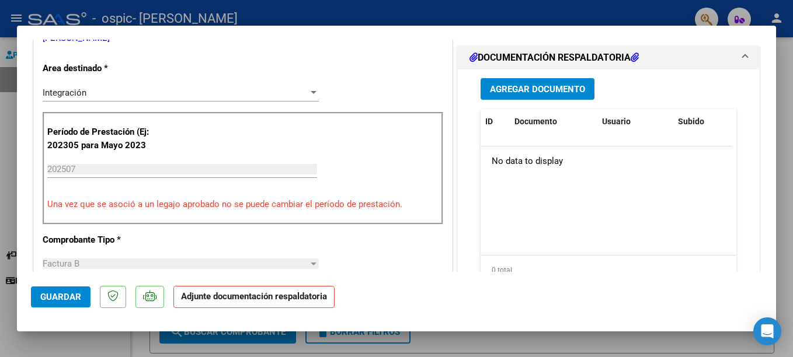
scroll to position [270, 0]
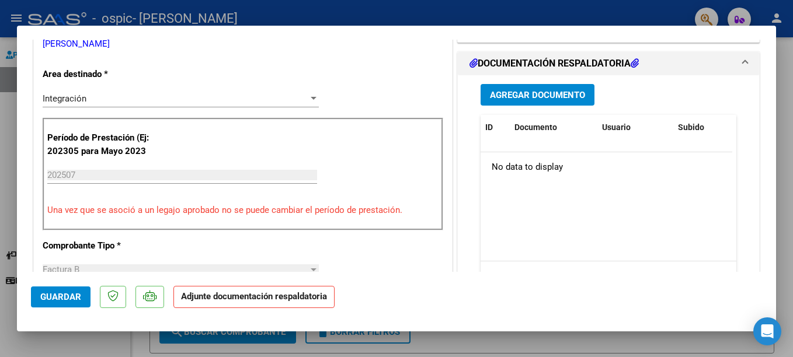
click at [521, 97] on span "Agregar Documento" at bounding box center [537, 95] width 95 height 11
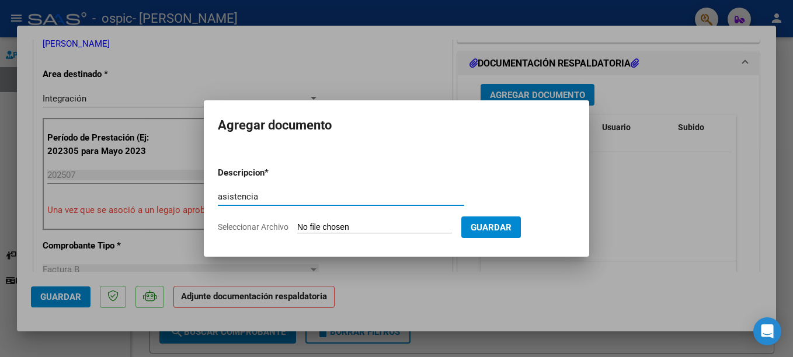
type input "asistencia"
click at [381, 225] on input "Seleccionar Archivo" at bounding box center [374, 227] width 155 height 11
type input "C:\fakepath\[PERSON_NAME] adistencia [DATE].pdf"
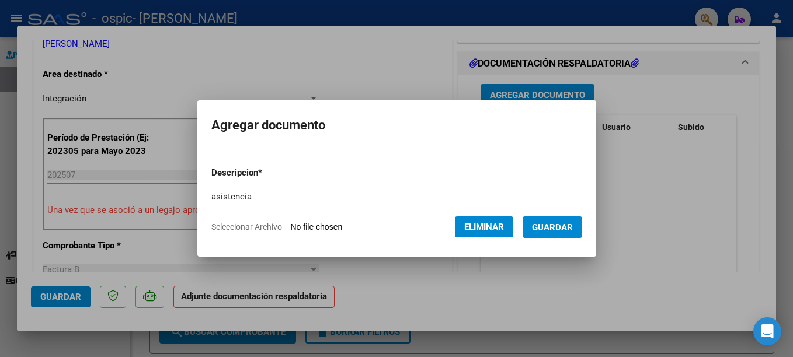
click at [556, 225] on span "Guardar" at bounding box center [552, 227] width 41 height 11
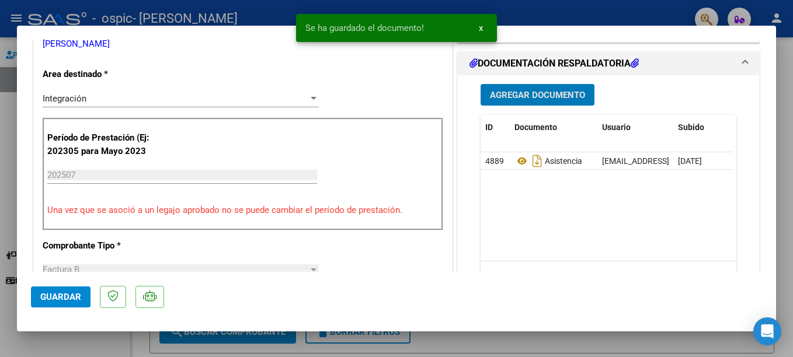
click at [57, 292] on span "Guardar" at bounding box center [60, 297] width 41 height 11
click at [501, 11] on div "Operación de edición exitosa x" at bounding box center [396, 28] width 229 height 56
click at [524, 11] on div at bounding box center [396, 178] width 793 height 357
type input "$ 0,00"
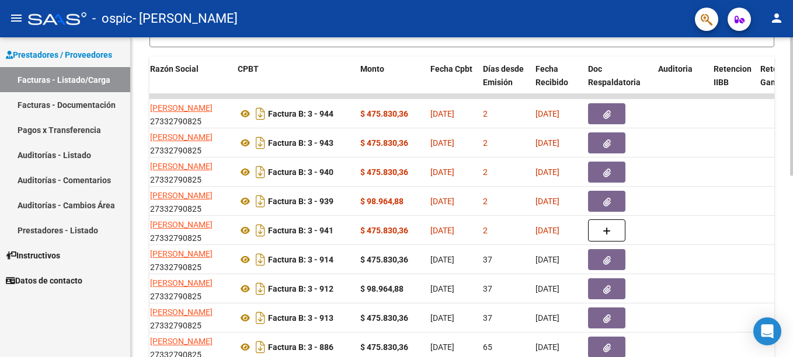
scroll to position [308, 0]
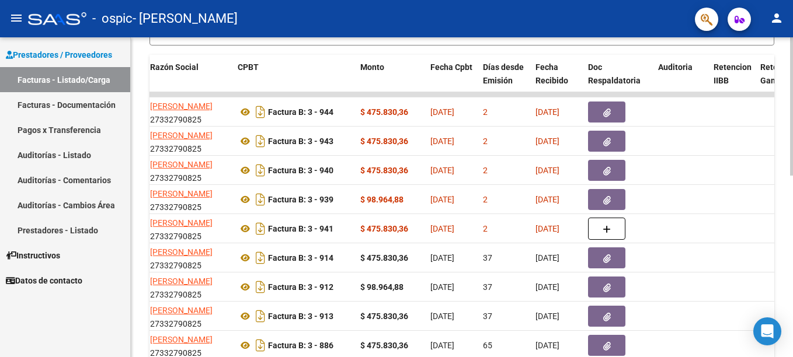
click at [792, 293] on html "menu - ospic - [PERSON_NAME] DE LA PAZ person Prestadores / Proveedores Factura…" at bounding box center [396, 178] width 793 height 357
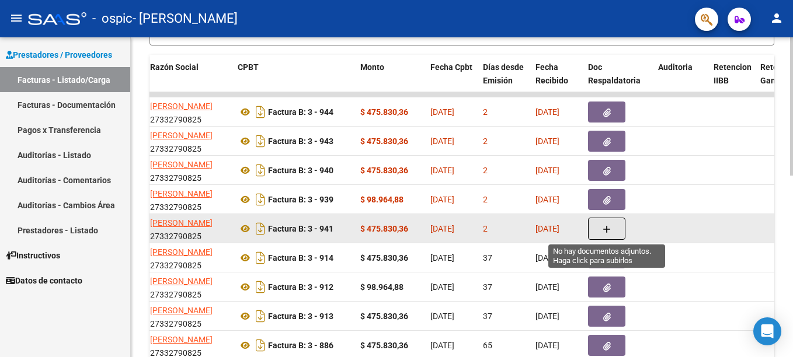
click at [604, 231] on icon "button" at bounding box center [606, 229] width 8 height 9
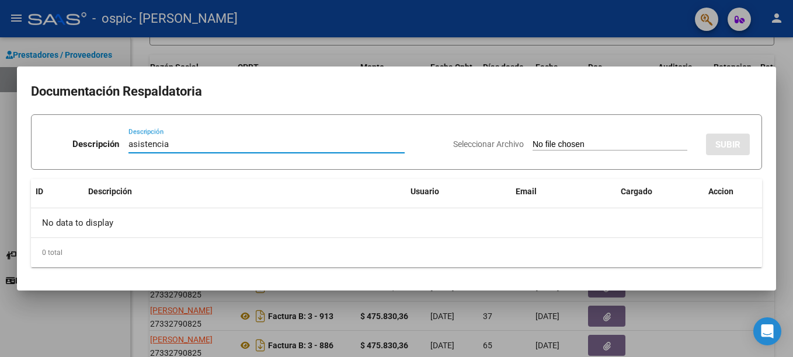
type input "asistencia"
click at [572, 145] on input "Seleccionar Archivo" at bounding box center [609, 145] width 155 height 11
type input "C:\fakepath\[PERSON_NAME] asistencia int [DATE].pdf"
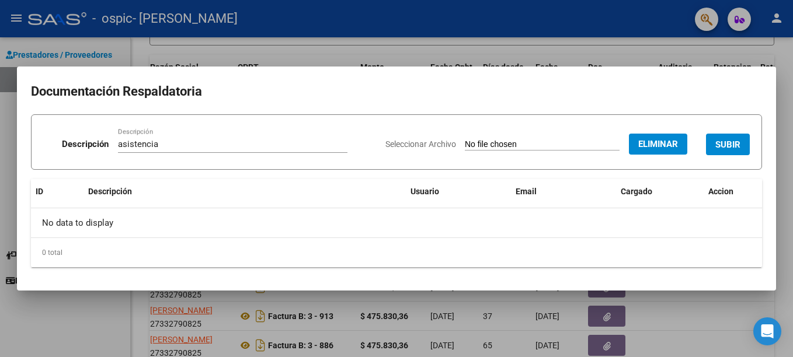
click at [732, 142] on span "SUBIR" at bounding box center [727, 145] width 25 height 11
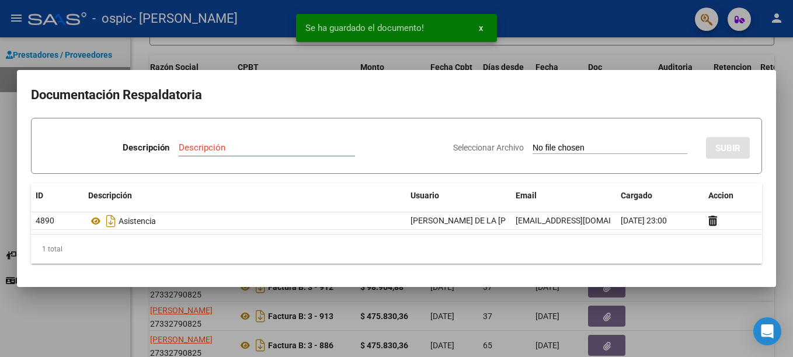
click at [600, 30] on div at bounding box center [396, 178] width 793 height 357
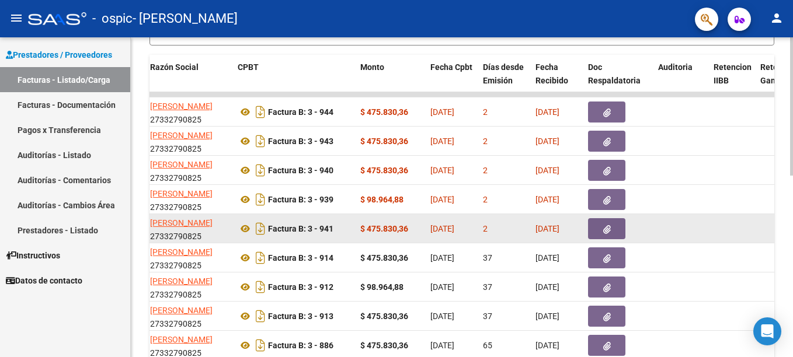
click at [608, 227] on icon "button" at bounding box center [607, 229] width 8 height 9
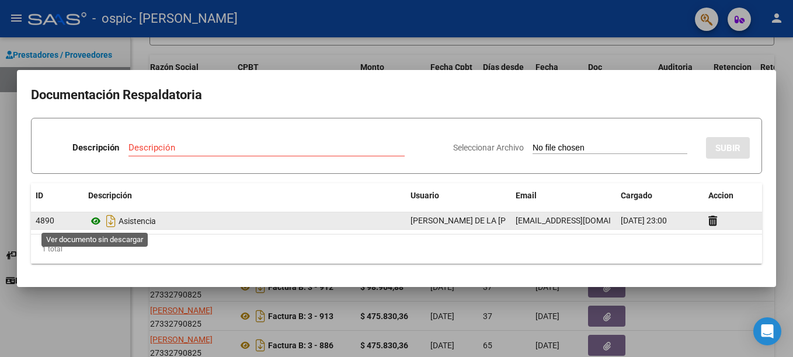
click at [94, 221] on icon at bounding box center [95, 221] width 15 height 14
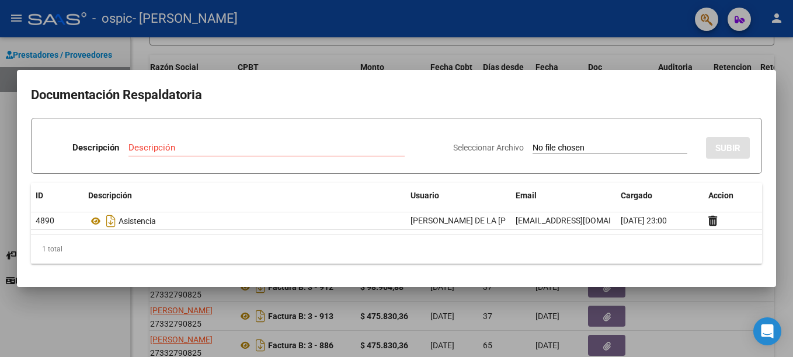
click at [525, 55] on div at bounding box center [396, 178] width 793 height 357
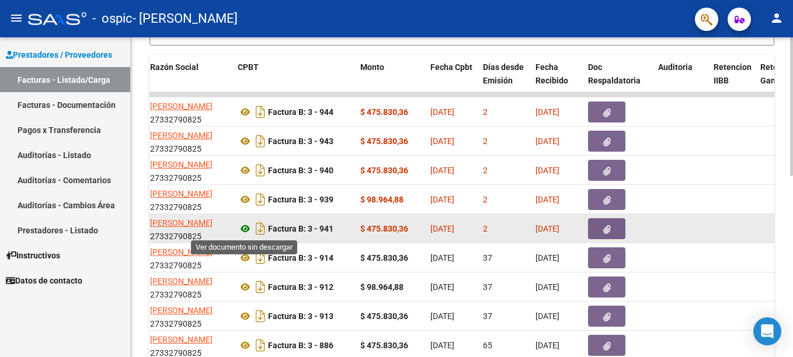
click at [245, 231] on icon at bounding box center [245, 229] width 15 height 14
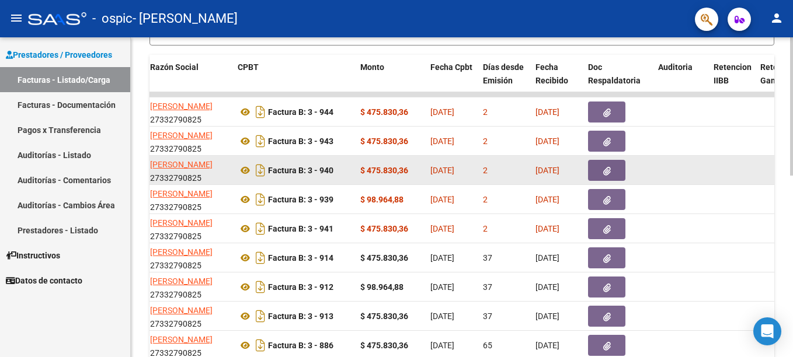
click at [608, 169] on icon "button" at bounding box center [607, 171] width 8 height 9
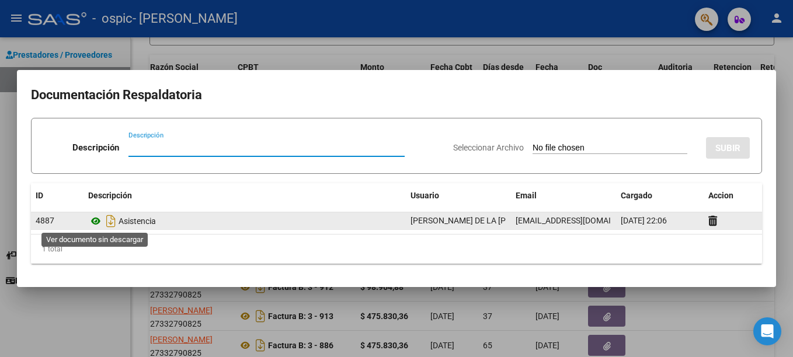
click at [92, 221] on icon at bounding box center [95, 221] width 15 height 14
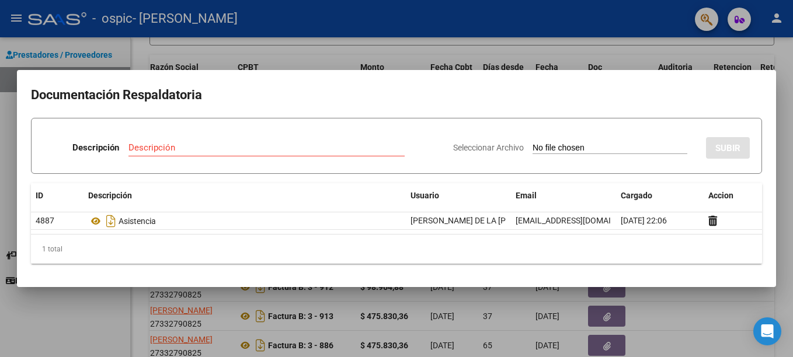
click at [633, 29] on div at bounding box center [396, 178] width 793 height 357
